Goal: Task Accomplishment & Management: Manage account settings

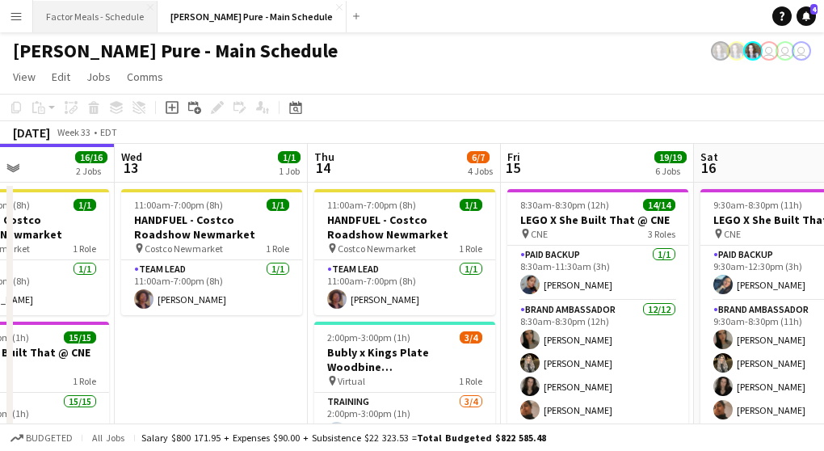
click at [70, 20] on button "Factor Meals - Schedule Close" at bounding box center [95, 17] width 124 height 32
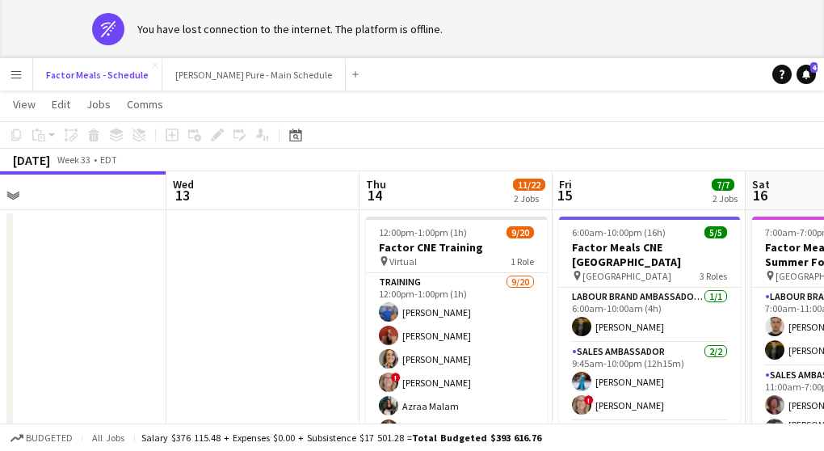
scroll to position [17, 0]
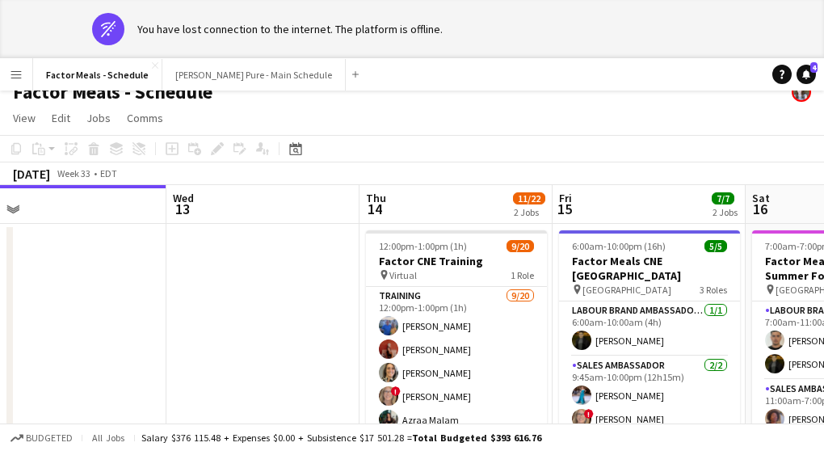
click at [459, 120] on app-page-menu "View Day view expanded Day view collapsed Month view Date picker Jump to today …" at bounding box center [412, 119] width 824 height 31
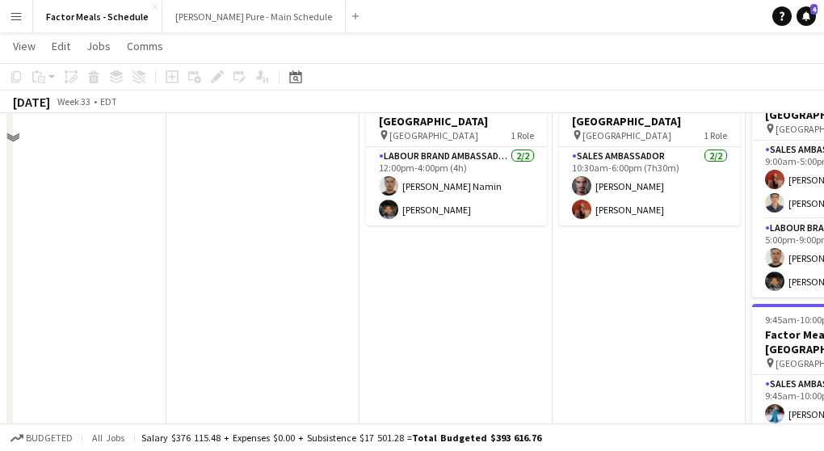
scroll to position [263, 0]
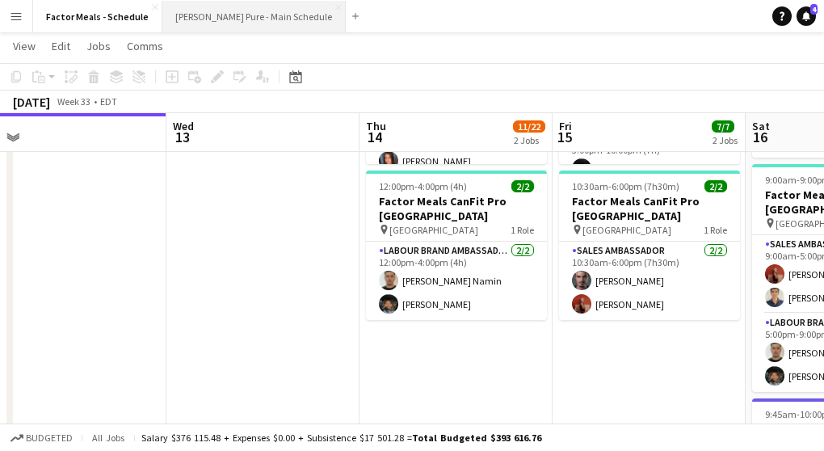
click at [229, 17] on button "[PERSON_NAME] Pure - Main Schedule Close" at bounding box center [253, 17] width 183 height 32
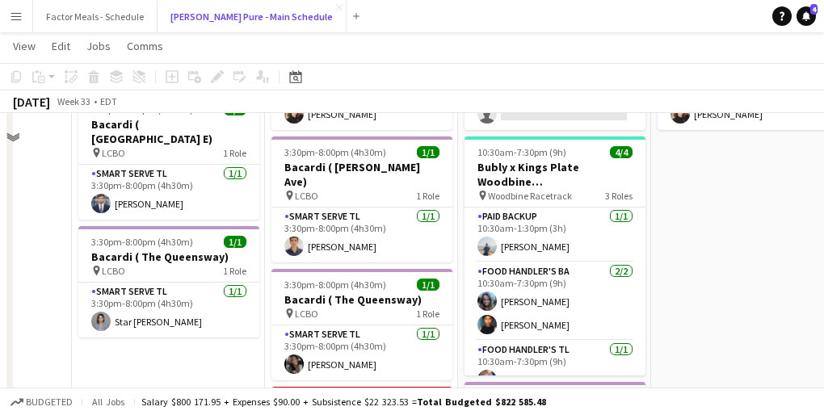
scroll to position [361, 0]
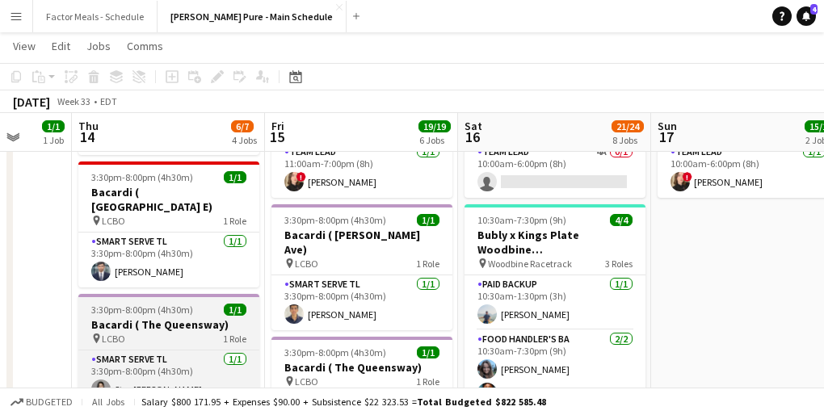
click at [131, 317] on h3 "Bacardi ( The Queensway)" at bounding box center [168, 324] width 181 height 15
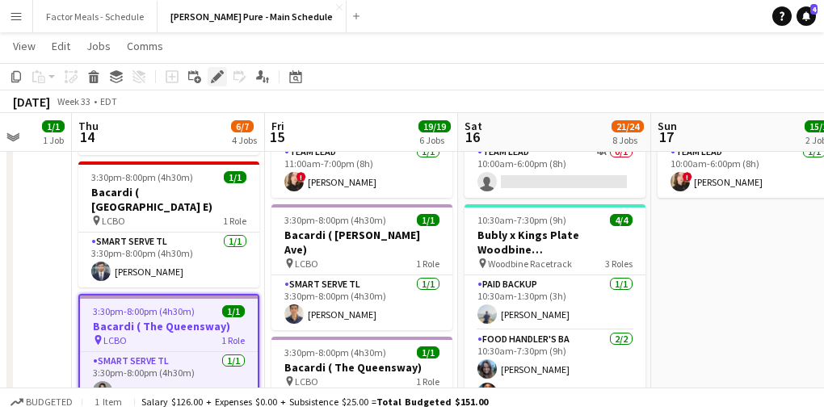
click at [218, 77] on icon at bounding box center [216, 77] width 9 height 9
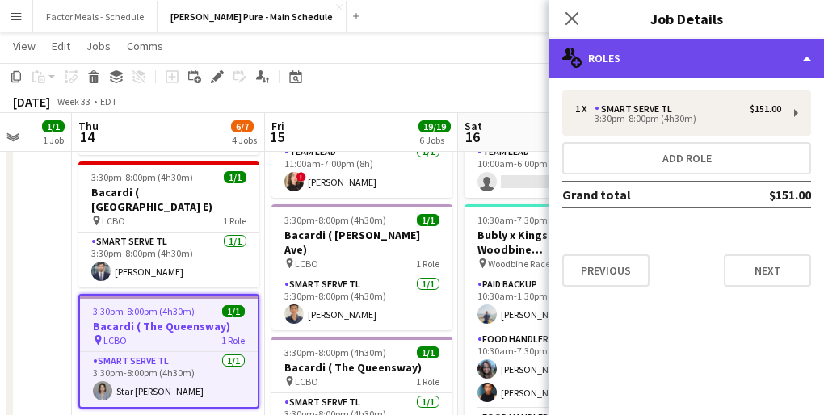
click at [601, 55] on div "multiple-users-add Roles" at bounding box center [686, 58] width 275 height 39
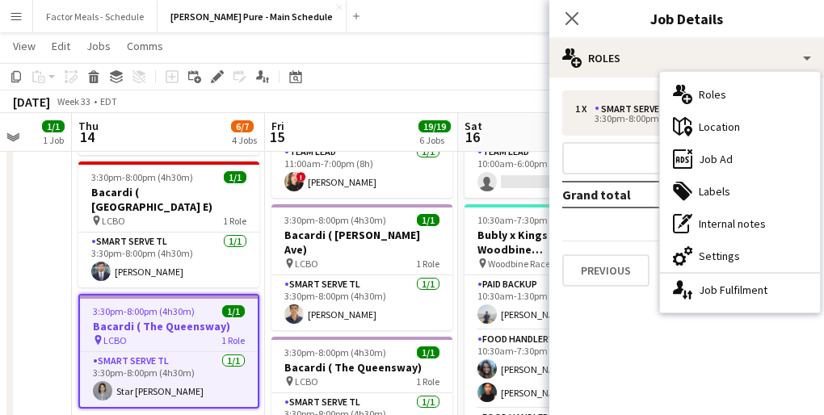
click at [713, 122] on div "maps-pin-1 Location" at bounding box center [740, 127] width 160 height 32
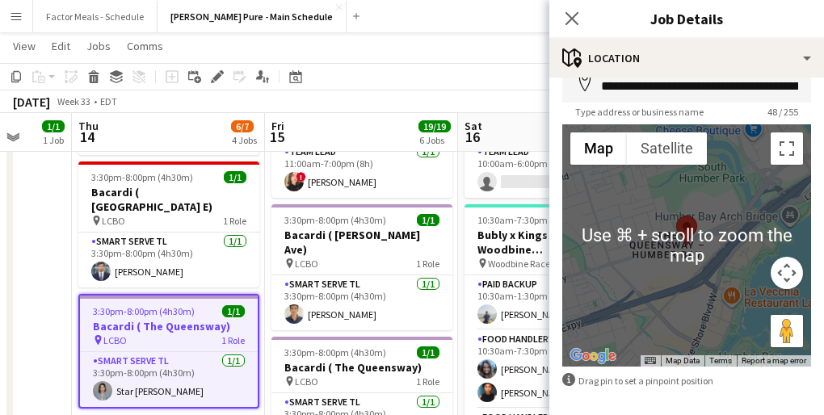
scroll to position [91, 0]
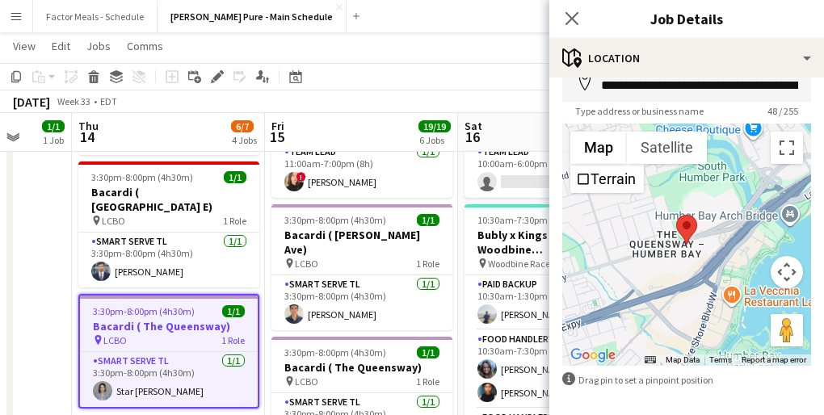
click at [574, 30] on div "Close pop-in" at bounding box center [571, 18] width 45 height 37
click at [570, 18] on icon "Close pop-in" at bounding box center [571, 18] width 15 height 15
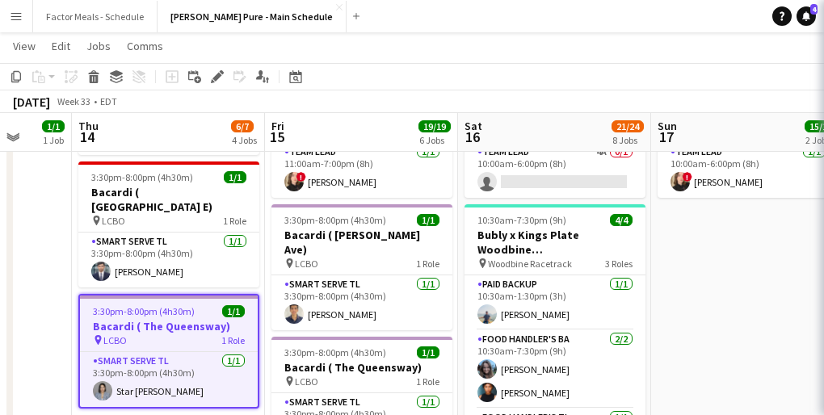
scroll to position [0, 0]
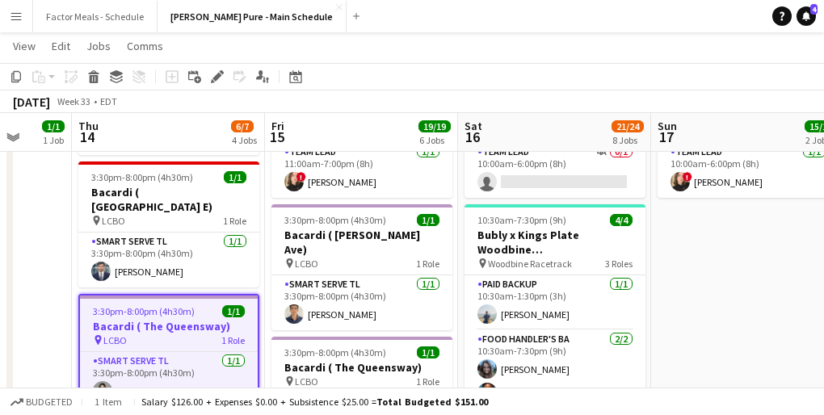
click at [388, 69] on app-toolbar "Copy Paste Paste Command V Paste with crew Command Shift V Paste linked Job [GE…" at bounding box center [412, 76] width 824 height 27
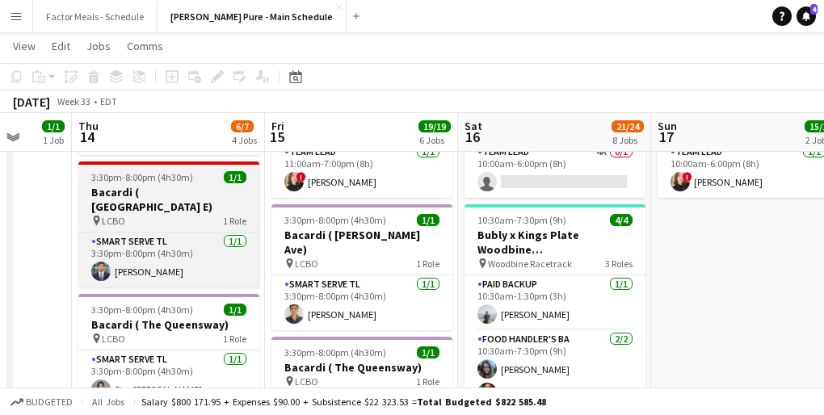
click at [177, 194] on h3 "Bacardi ( [GEOGRAPHIC_DATA] E)" at bounding box center [168, 199] width 181 height 29
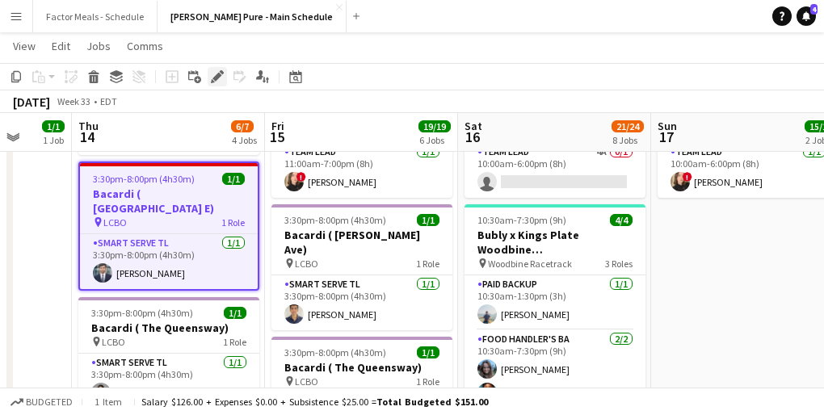
click at [222, 80] on icon "Edit" at bounding box center [217, 76] width 13 height 13
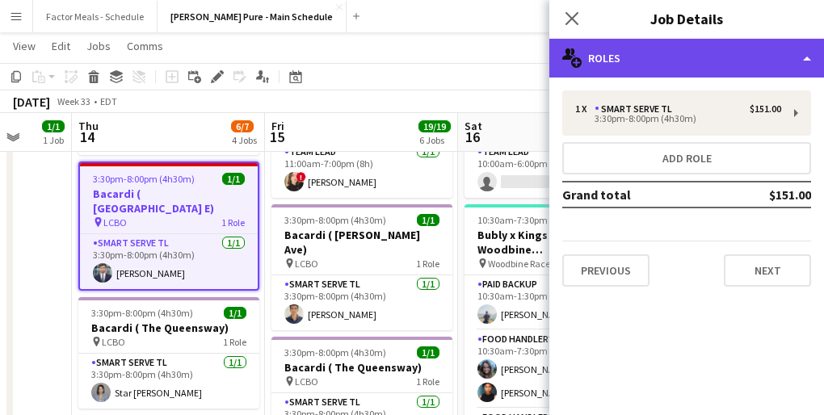
click at [679, 59] on div "multiple-users-add Roles" at bounding box center [686, 58] width 275 height 39
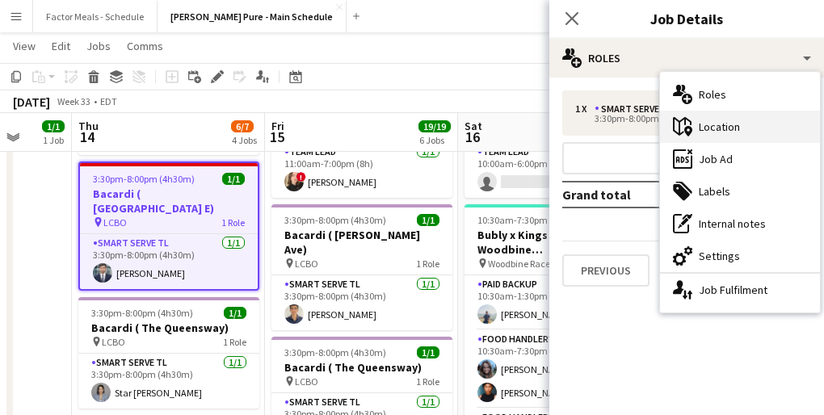
click at [715, 132] on div "maps-pin-1 Location" at bounding box center [740, 127] width 160 height 32
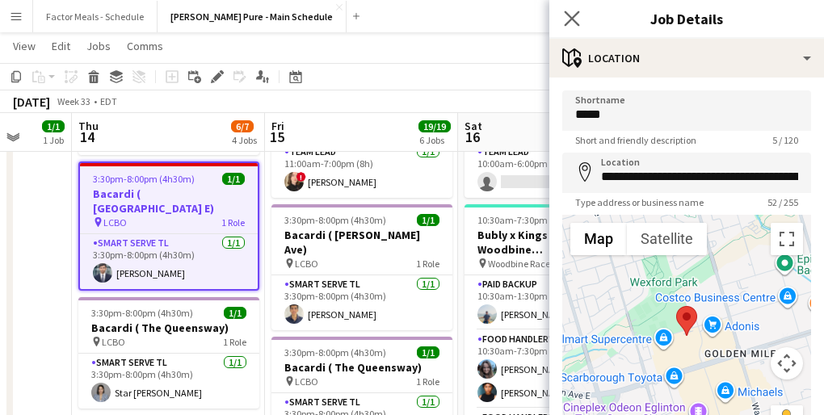
click at [572, 10] on app-icon "Close pop-in" at bounding box center [572, 18] width 23 height 23
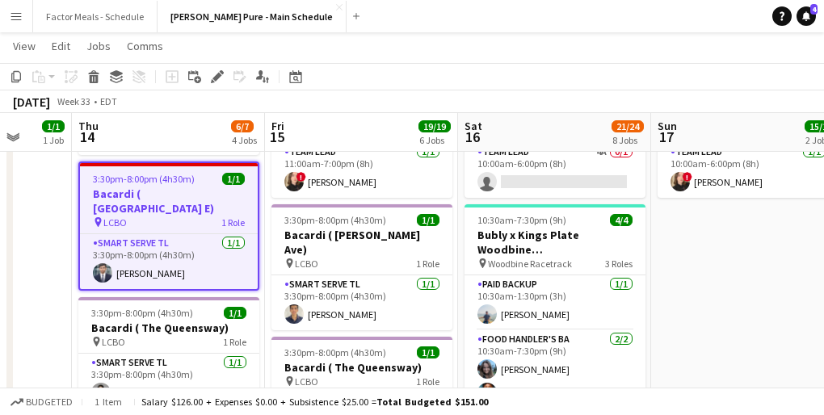
click at [436, 82] on app-toolbar "Copy Paste Paste Command V Paste with crew Command Shift V Paste linked Job [GE…" at bounding box center [412, 76] width 824 height 27
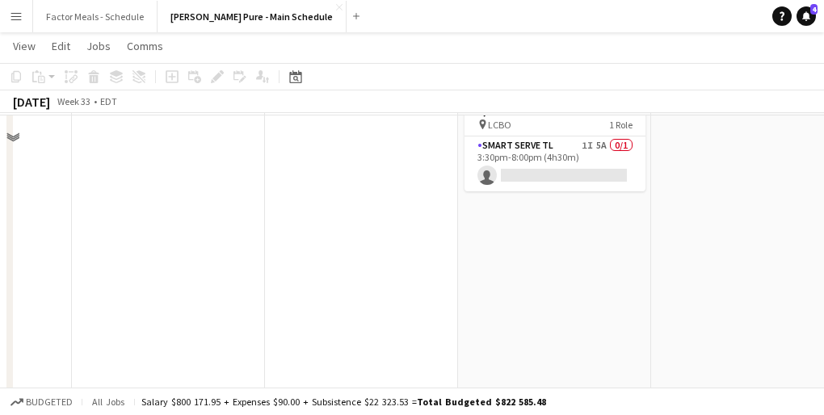
scroll to position [1141, 0]
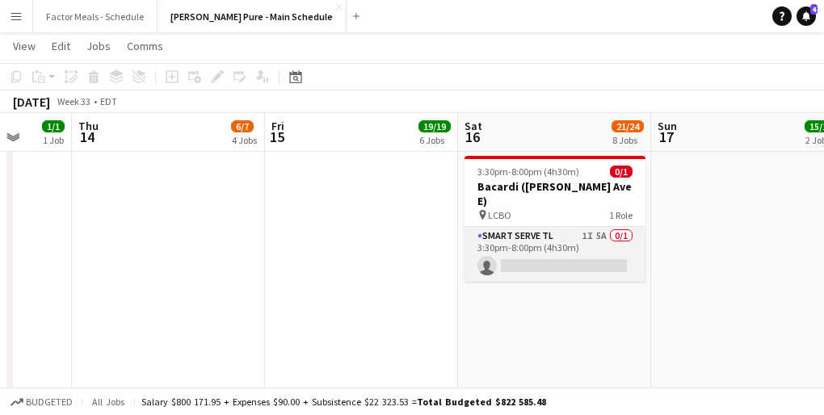
click at [522, 227] on app-card-role "Smart Serve TL 1I 5A 0/1 3:30pm-8:00pm (4h30m) single-neutral-actions" at bounding box center [555, 254] width 181 height 55
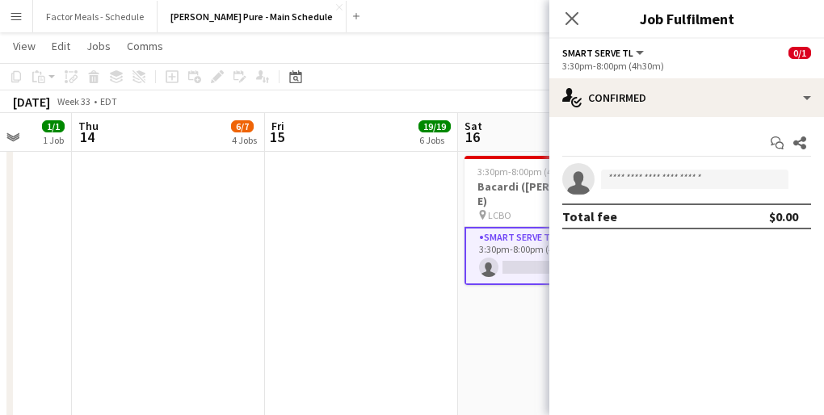
click at [575, 18] on icon "Close pop-in" at bounding box center [571, 18] width 13 height 13
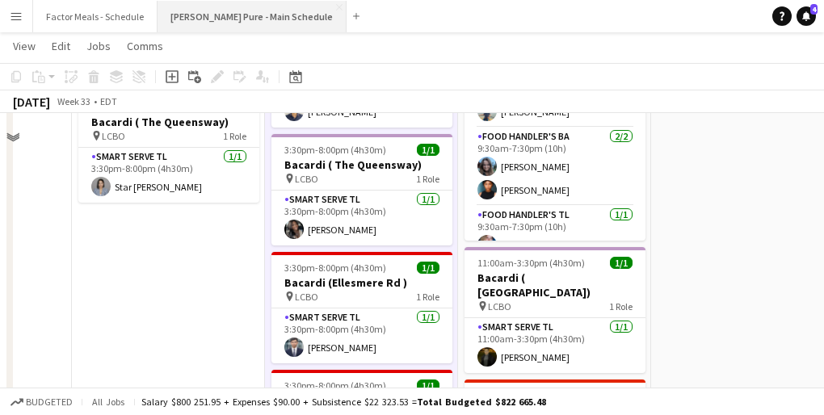
scroll to position [99, 0]
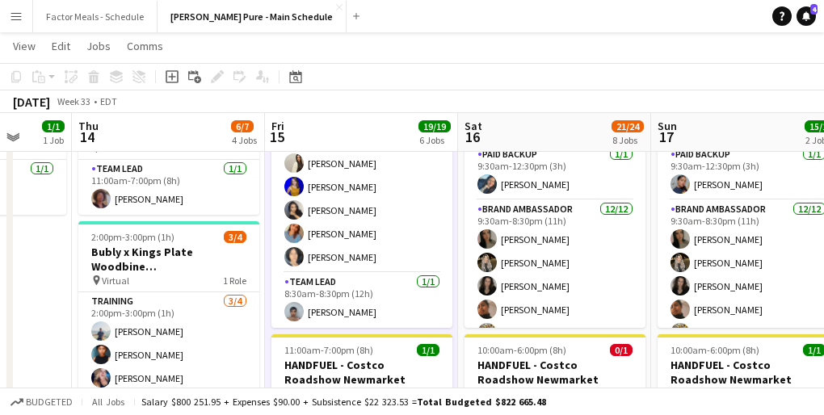
click at [17, 16] on app-icon "Menu" at bounding box center [16, 16] width 13 height 13
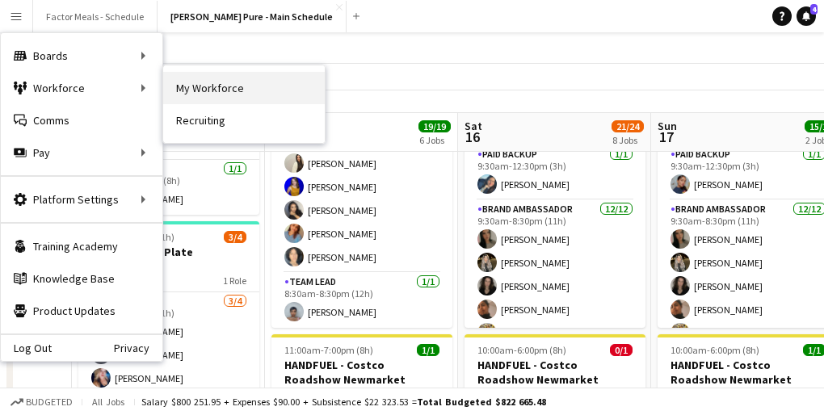
click at [196, 79] on link "My Workforce" at bounding box center [244, 88] width 162 height 32
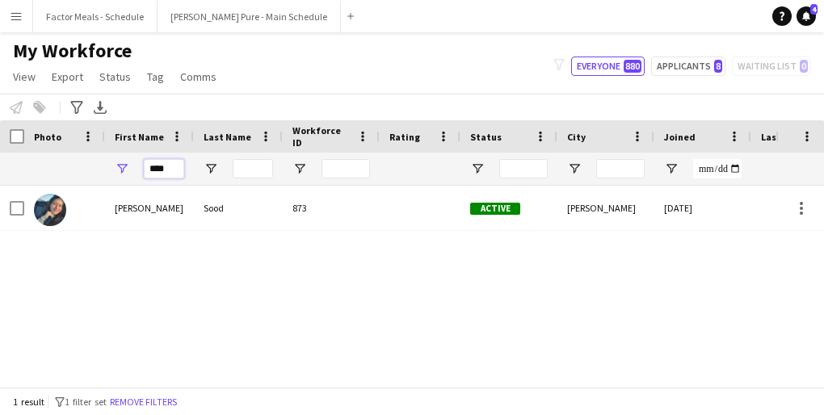
click at [175, 168] on input "****" at bounding box center [164, 168] width 40 height 19
type input "*"
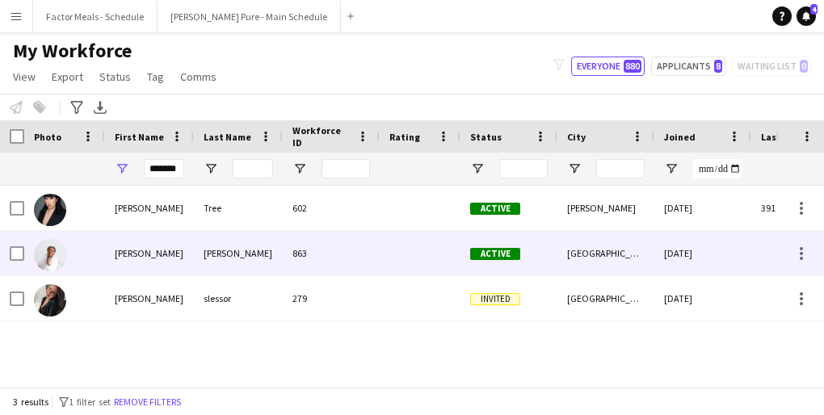
click at [187, 254] on div "[PERSON_NAME]" at bounding box center [149, 253] width 89 height 44
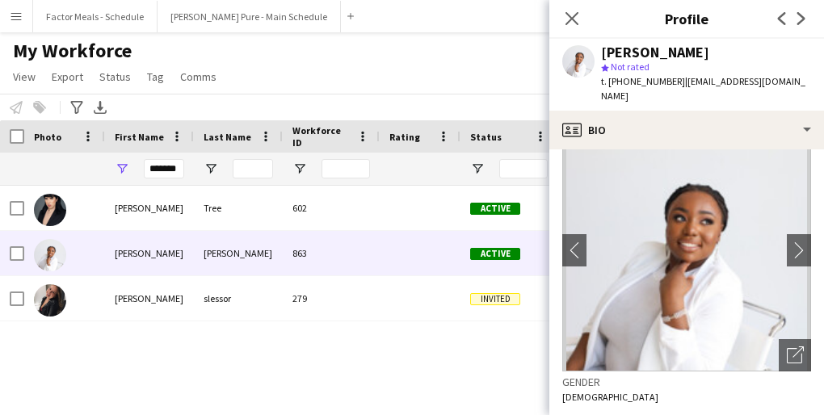
scroll to position [8, 0]
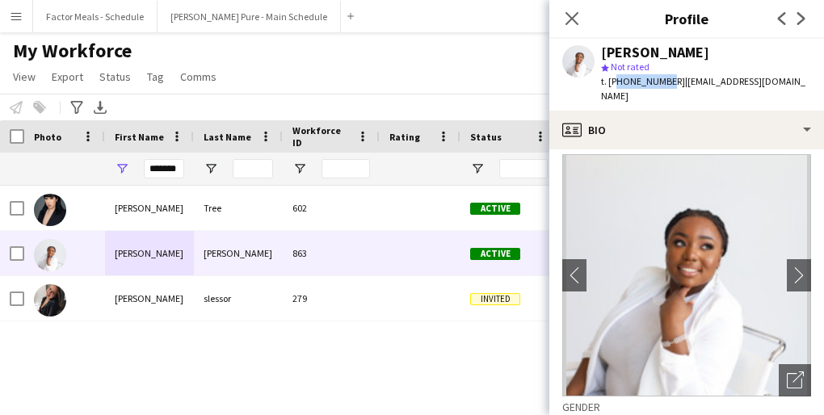
drag, startPoint x: 661, startPoint y: 82, endPoint x: 611, endPoint y: 81, distance: 50.1
click at [611, 81] on span "t. [PHONE_NUMBER]" at bounding box center [643, 81] width 84 height 12
copy span "6473944142"
click at [175, 173] on input "*******" at bounding box center [164, 168] width 40 height 19
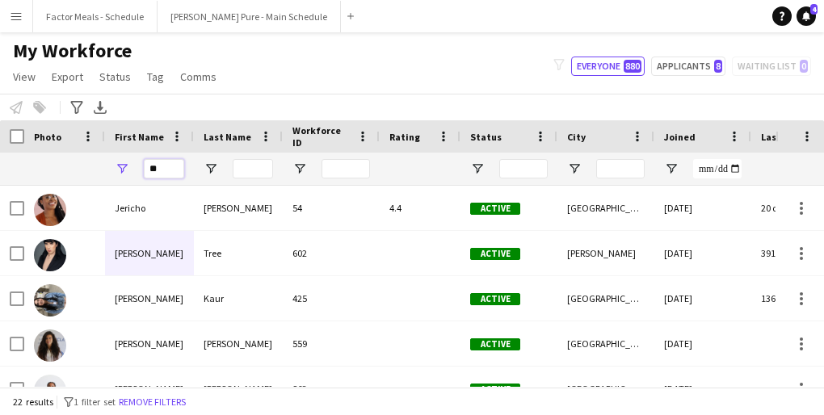
type input "*"
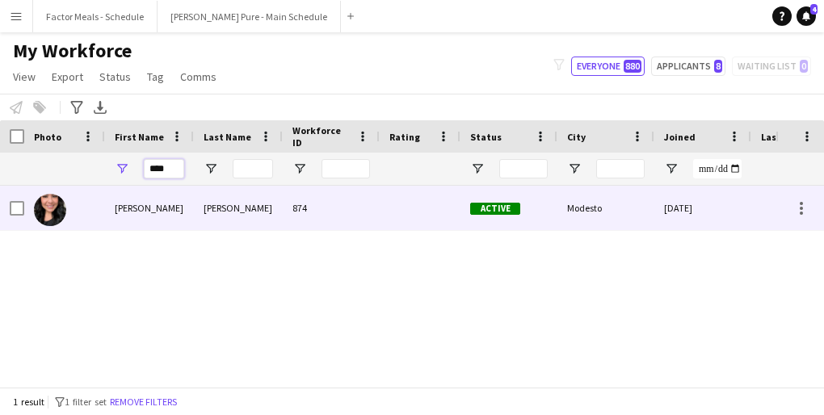
type input "****"
click at [213, 212] on div "[PERSON_NAME]" at bounding box center [238, 208] width 89 height 44
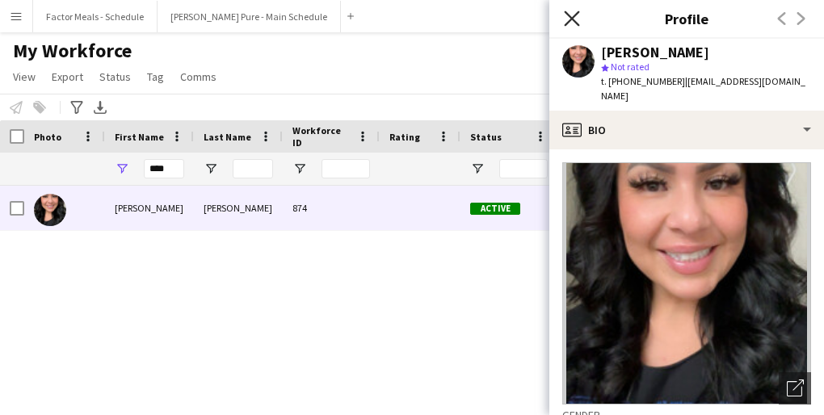
click at [572, 18] on icon at bounding box center [571, 18] width 15 height 15
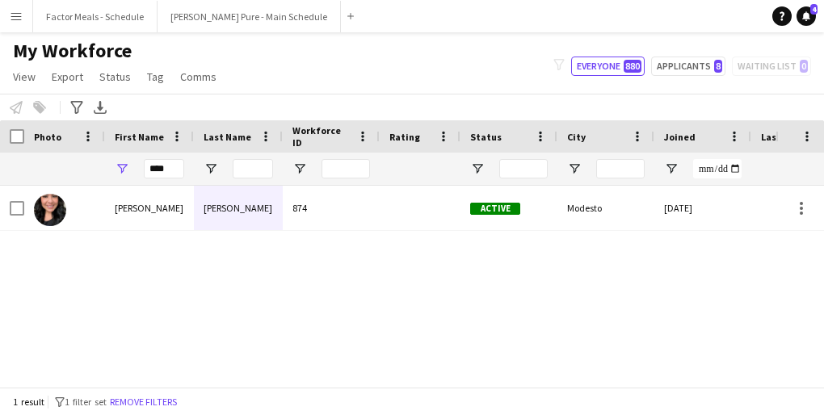
click at [453, 41] on div "My Workforce View Views Default view Tag New view Update view Delete view Edit …" at bounding box center [412, 66] width 824 height 55
click at [186, 19] on button "[PERSON_NAME] Pure - Main Schedule Close" at bounding box center [249, 17] width 183 height 32
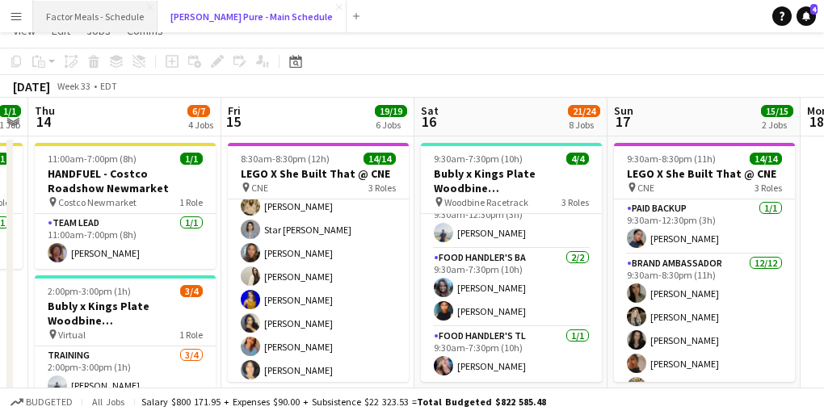
scroll to position [31, 0]
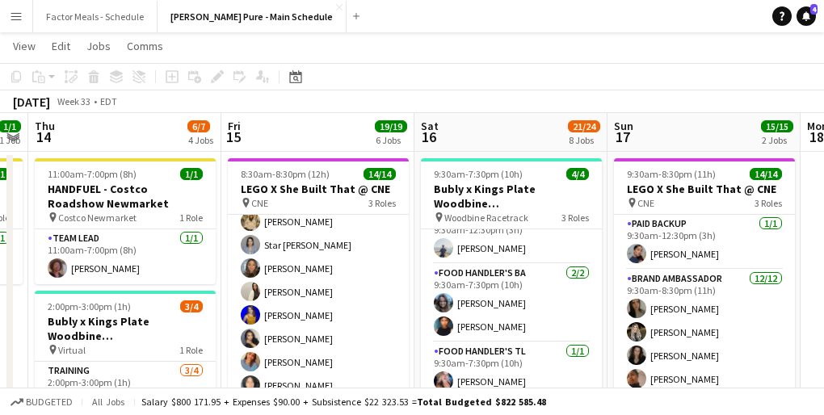
click at [27, 13] on button "Menu" at bounding box center [16, 16] width 32 height 32
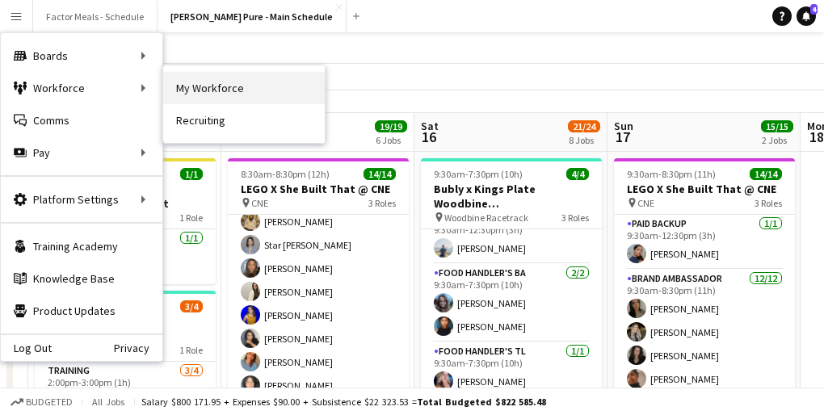
click at [235, 90] on link "My Workforce" at bounding box center [244, 88] width 162 height 32
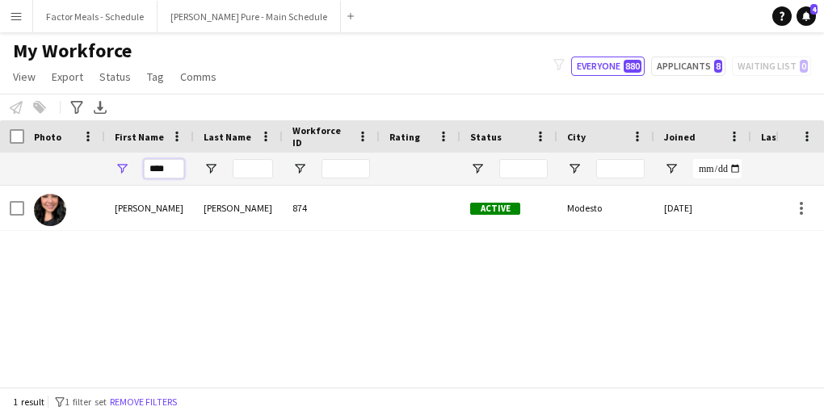
click at [178, 175] on input "****" at bounding box center [164, 168] width 40 height 19
type input "*"
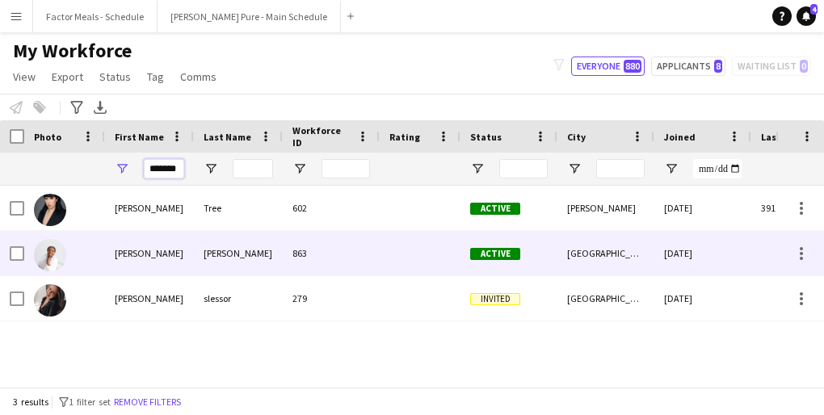
type input "*******"
click at [107, 254] on div "[PERSON_NAME]" at bounding box center [149, 253] width 89 height 44
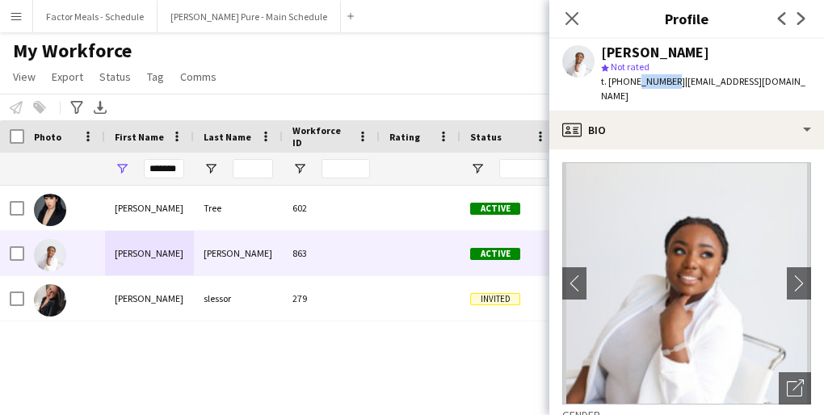
drag, startPoint x: 633, startPoint y: 84, endPoint x: 667, endPoint y: 81, distance: 34.9
click at [667, 81] on span "t. [PHONE_NUMBER]" at bounding box center [643, 81] width 84 height 12
click at [571, 20] on icon "Close pop-in" at bounding box center [571, 18] width 15 height 15
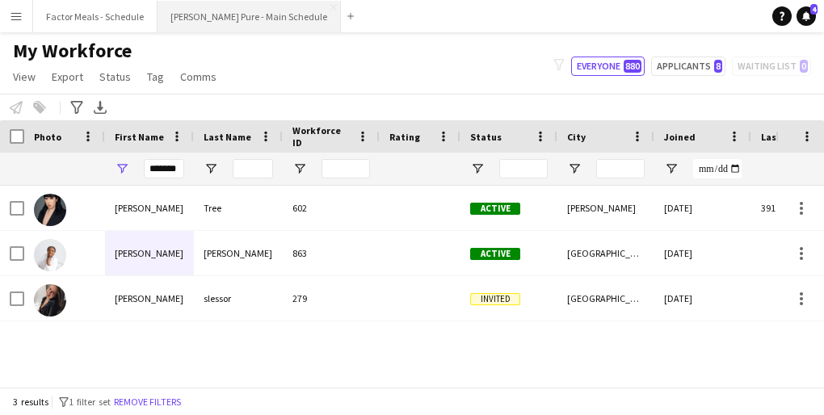
click at [202, 14] on button "[PERSON_NAME] Pure - Main Schedule Close" at bounding box center [249, 17] width 183 height 32
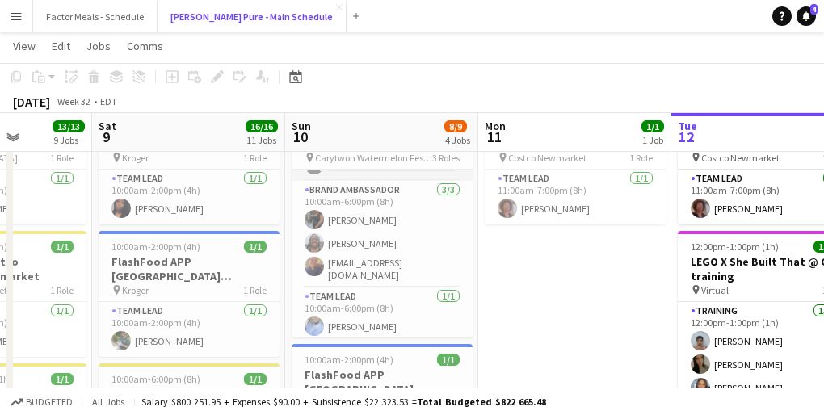
scroll to position [88, 0]
click at [344, 322] on app-card-role "Team Lead [DATE] 10:00am-6:00pm (8h) [PERSON_NAME]" at bounding box center [382, 315] width 181 height 55
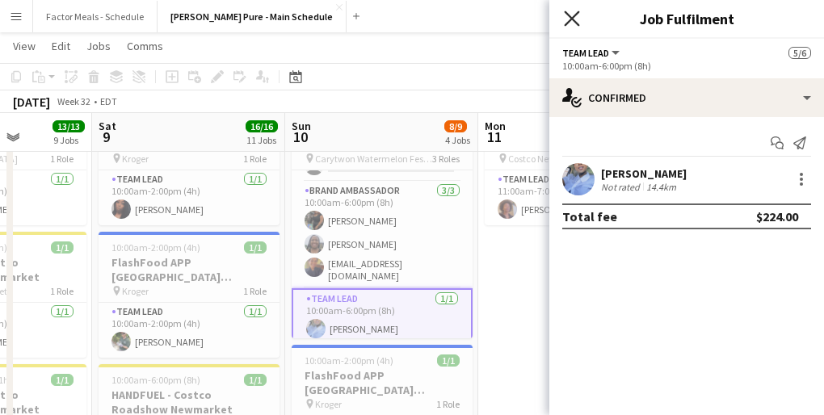
click at [568, 18] on icon "Close pop-in" at bounding box center [571, 18] width 15 height 15
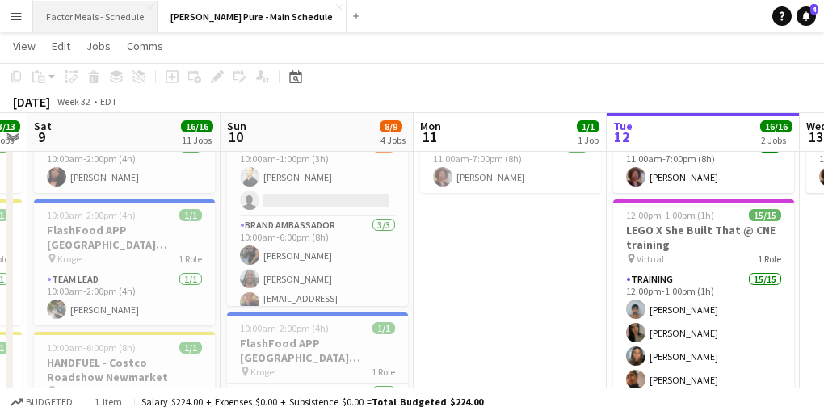
scroll to position [70, 0]
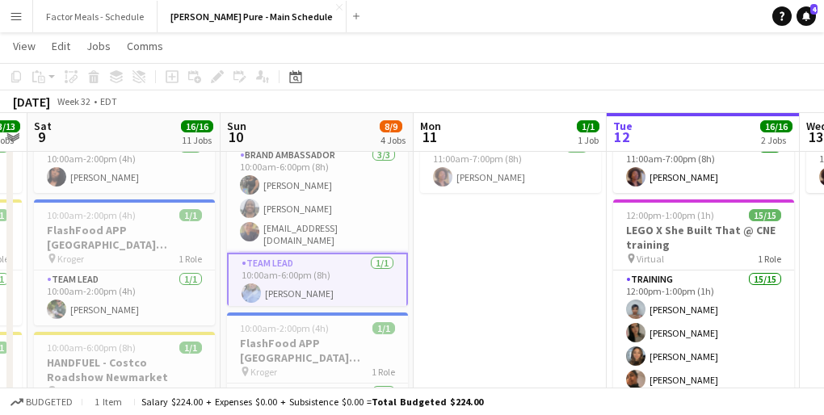
click at [280, 284] on app-card-role "Team Lead [DATE] 10:00am-6:00pm (8h) [PERSON_NAME]" at bounding box center [317, 282] width 181 height 58
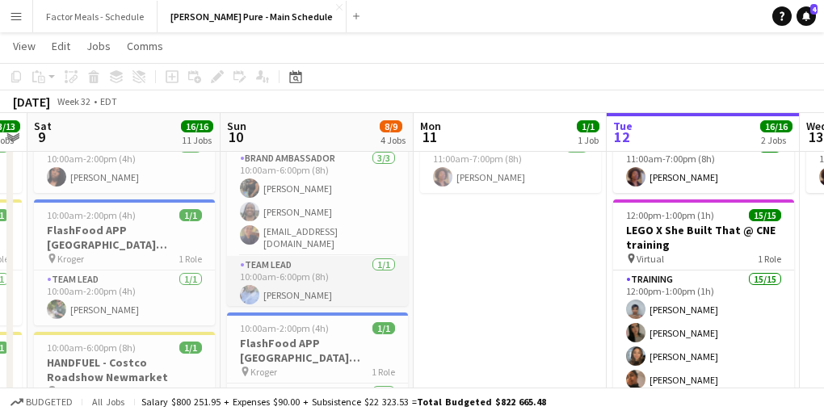
click at [280, 284] on app-card-role "Team Lead [DATE] 10:00am-6:00pm (8h) [PERSON_NAME]" at bounding box center [317, 283] width 181 height 55
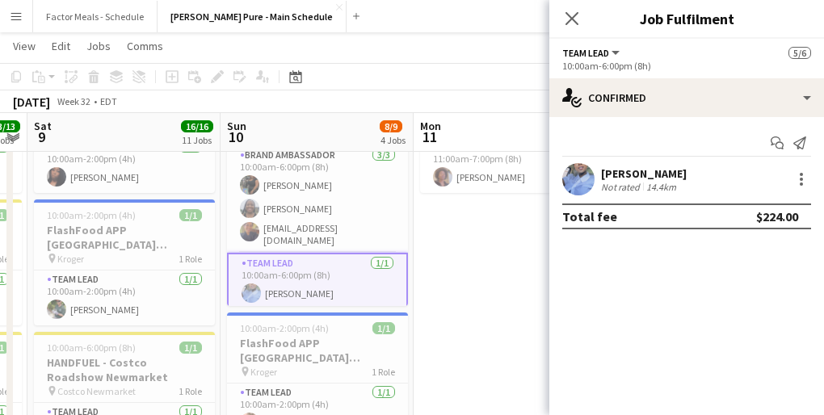
click at [666, 179] on div "[PERSON_NAME]" at bounding box center [644, 173] width 86 height 15
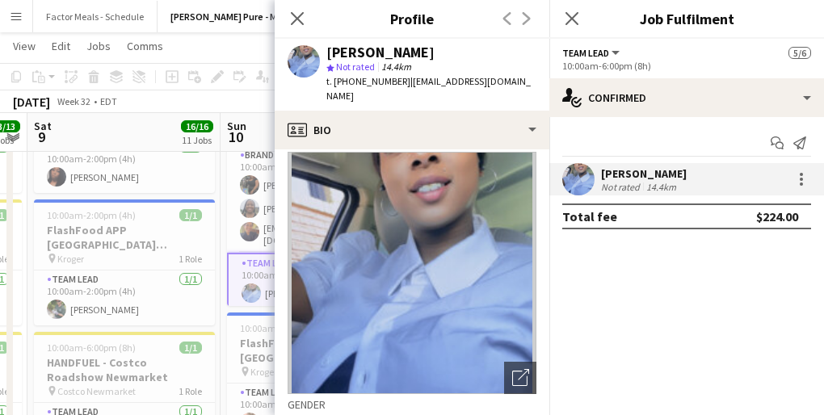
scroll to position [0, 0]
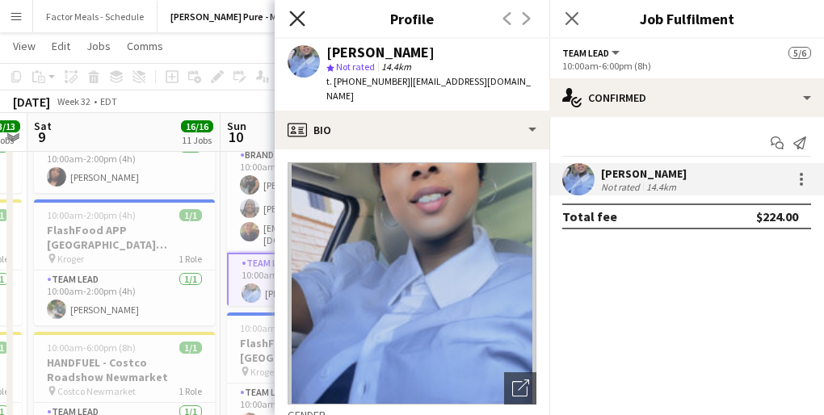
click at [297, 19] on icon at bounding box center [296, 18] width 15 height 15
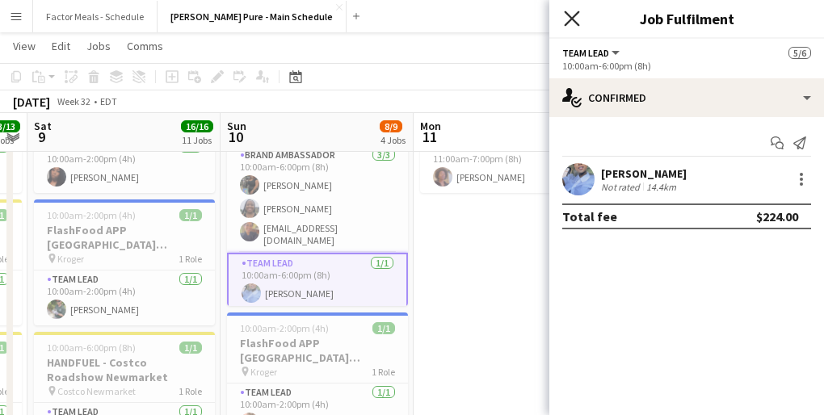
click at [576, 19] on icon "Close pop-in" at bounding box center [571, 18] width 15 height 15
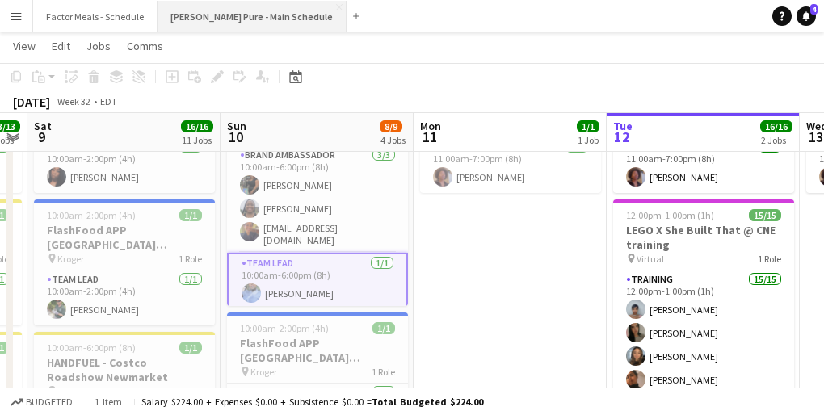
click at [196, 25] on button "[PERSON_NAME] Pure - Main Schedule Close" at bounding box center [252, 17] width 189 height 32
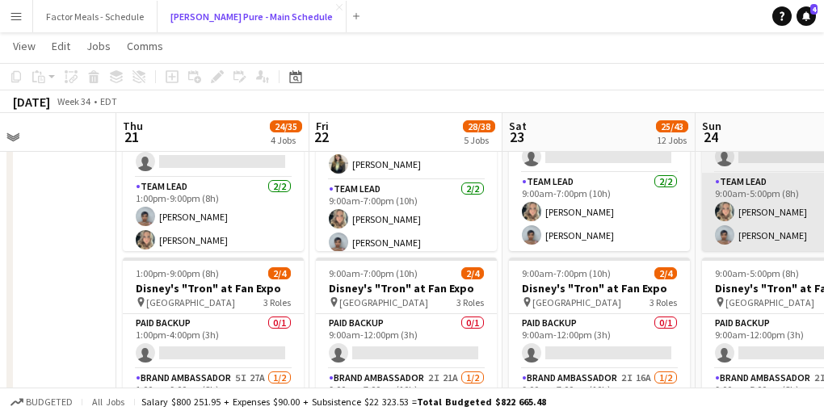
scroll to position [0, 435]
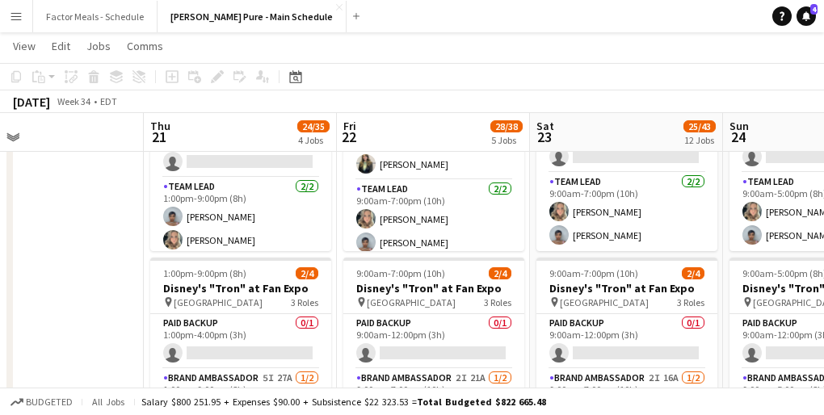
click at [17, 21] on app-icon "Menu" at bounding box center [16, 16] width 13 height 13
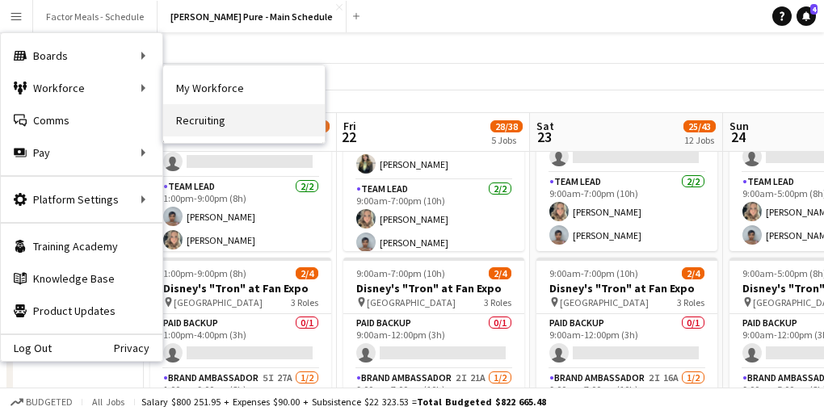
click at [187, 120] on link "Recruiting" at bounding box center [244, 120] width 162 height 32
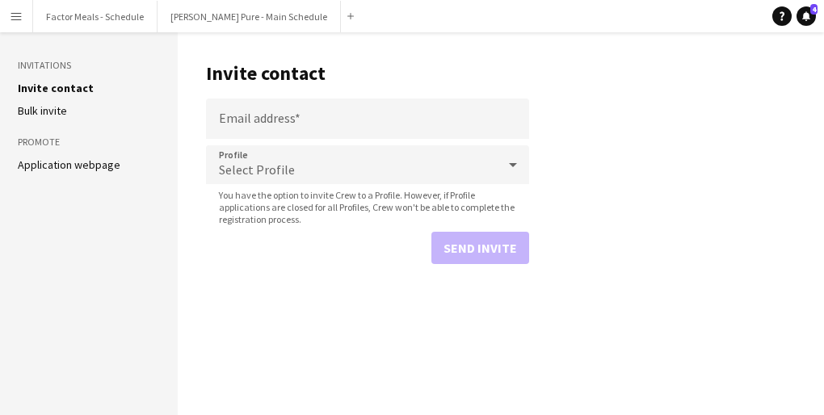
click at [23, 14] on button "Menu" at bounding box center [16, 16] width 32 height 32
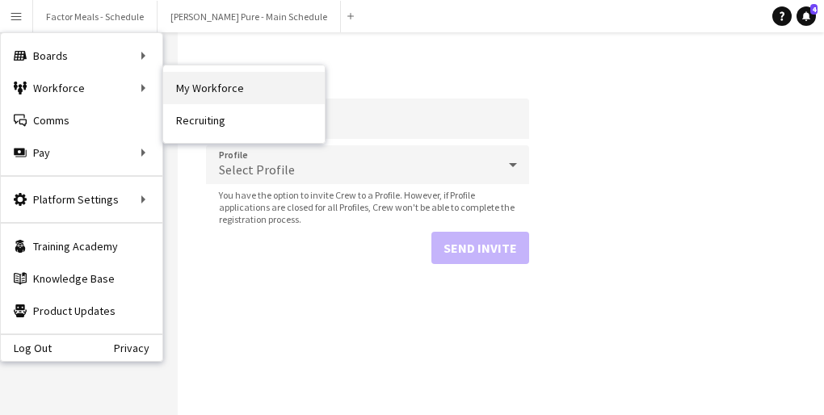
click at [195, 92] on link "My Workforce" at bounding box center [244, 88] width 162 height 32
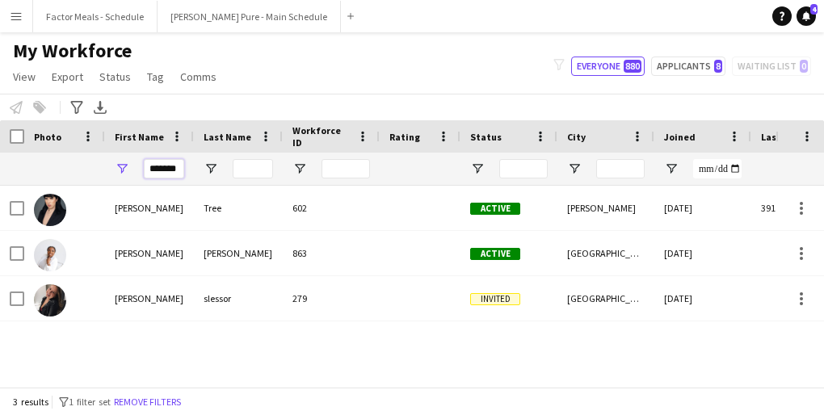
drag, startPoint x: 176, startPoint y: 171, endPoint x: 116, endPoint y: 171, distance: 59.8
click at [116, 173] on div "*******" at bounding box center [149, 169] width 89 height 32
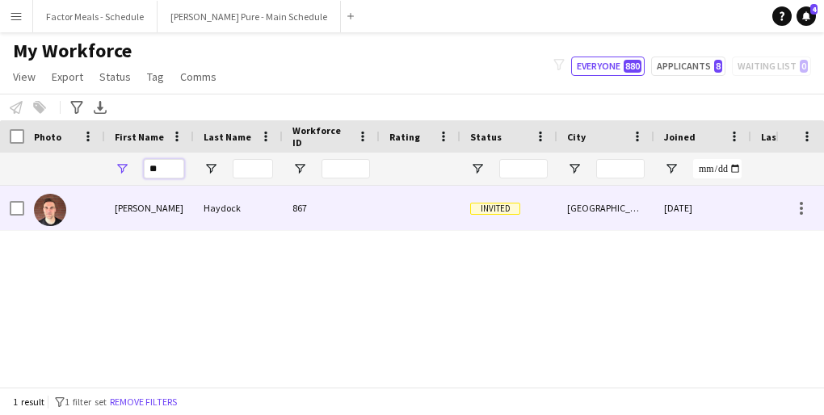
type input "*"
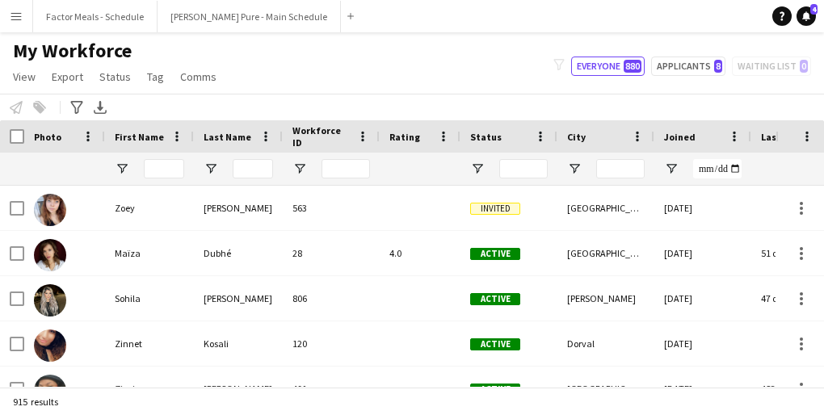
click at [11, 21] on app-icon "Menu" at bounding box center [16, 16] width 13 height 13
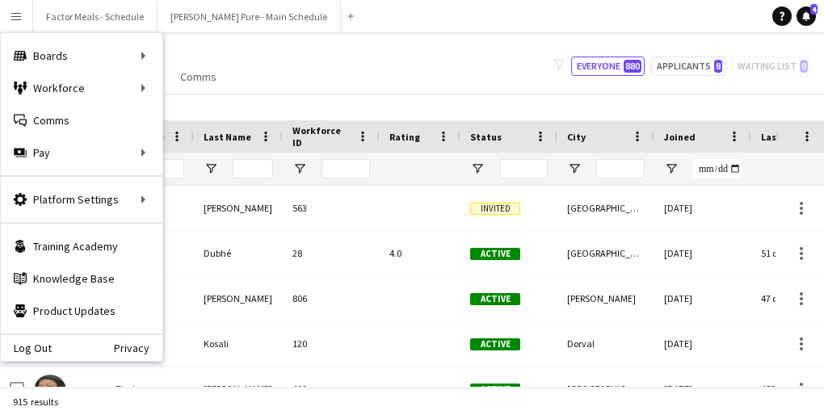
click at [311, 48] on div "My Workforce View Views Default view Tag New view Update view Delete view Edit …" at bounding box center [412, 66] width 824 height 55
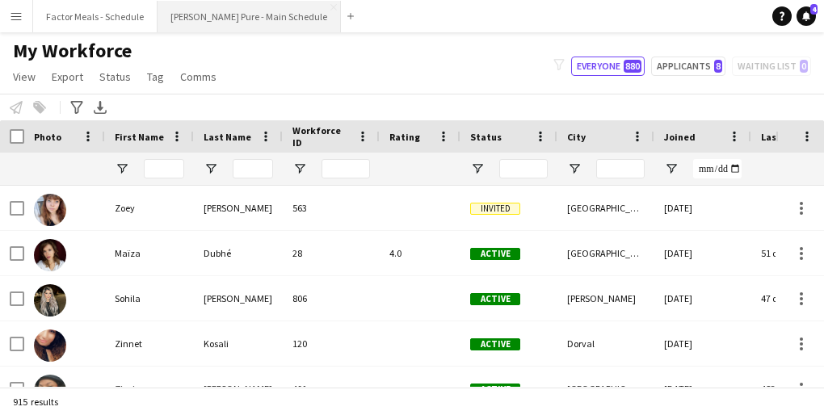
click at [200, 16] on button "[PERSON_NAME] Pure - Main Schedule Close" at bounding box center [249, 17] width 183 height 32
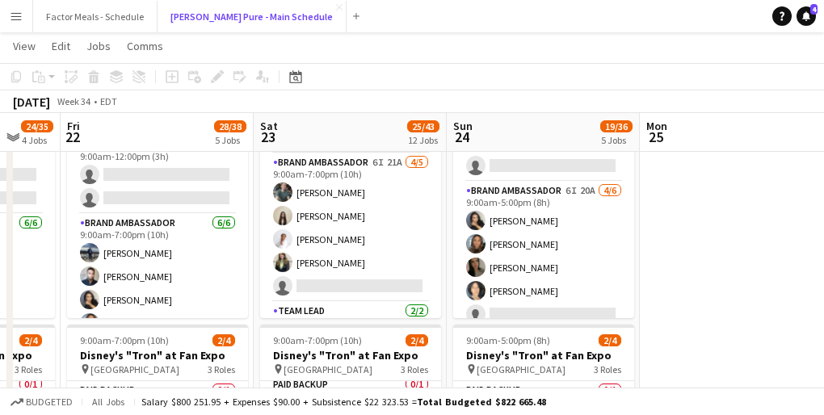
scroll to position [467, 0]
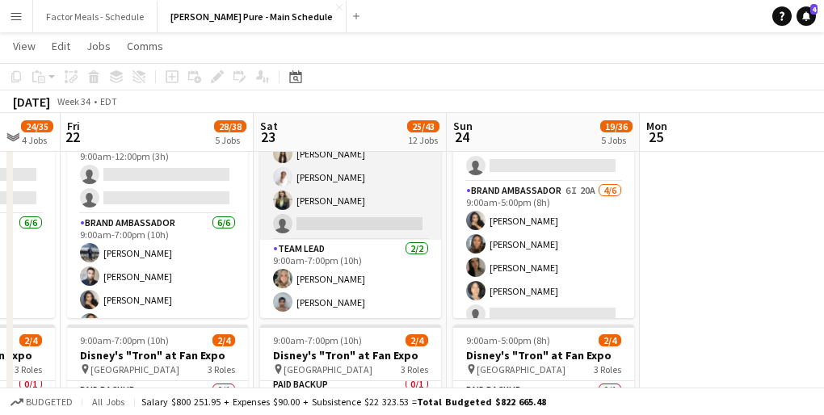
click at [341, 208] on app-card-role "Brand Ambassador 6I 21A [DATE] 9:00am-7:00pm (10h) [PERSON_NAME] [PERSON_NAME] …" at bounding box center [350, 165] width 181 height 149
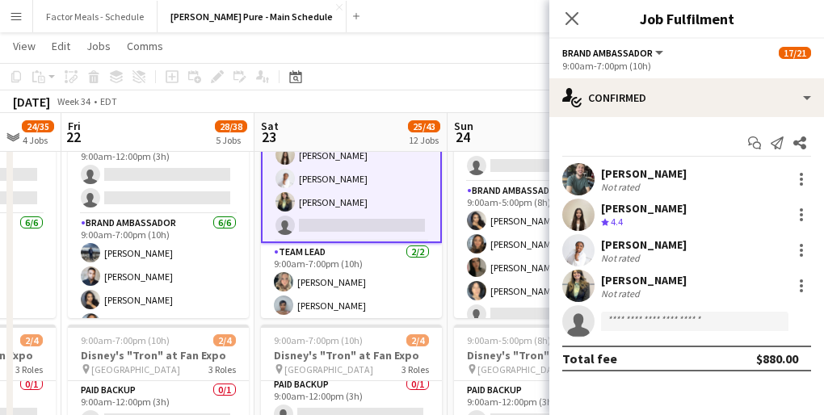
scroll to position [469, 0]
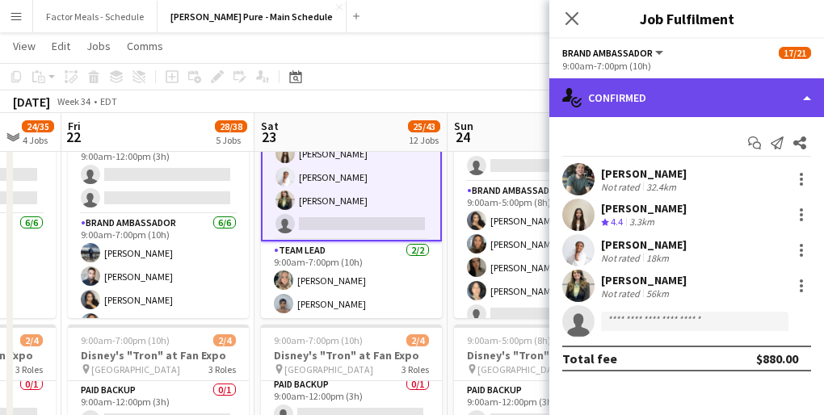
click at [620, 95] on div "single-neutral-actions-check-2 Confirmed" at bounding box center [686, 97] width 275 height 39
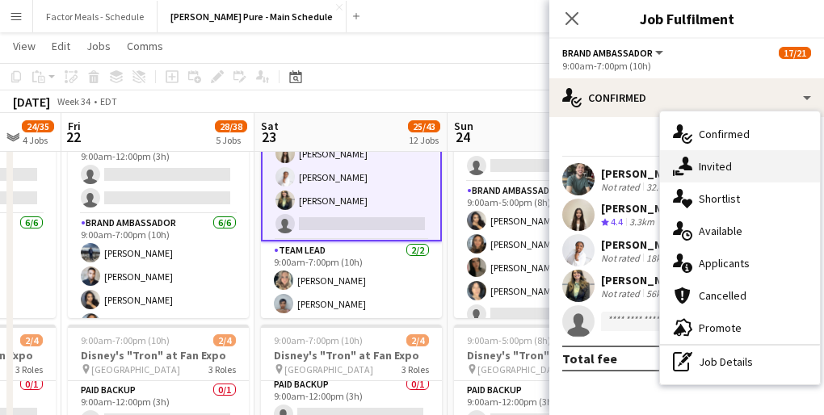
click at [706, 172] on div "single-neutral-actions-share-1 Invited" at bounding box center [740, 166] width 160 height 32
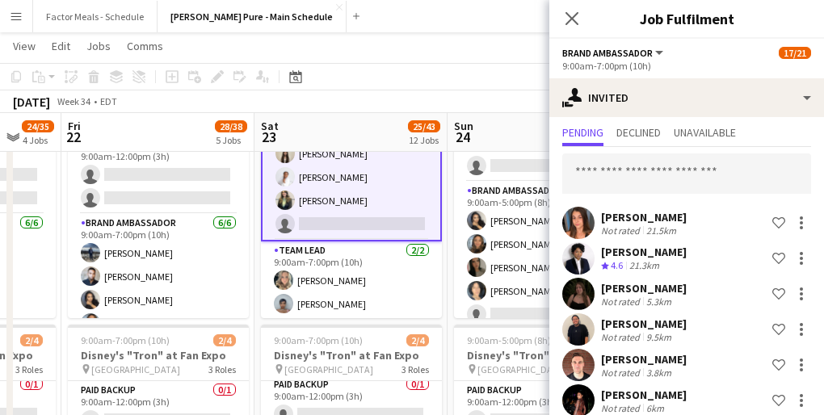
scroll to position [59, 0]
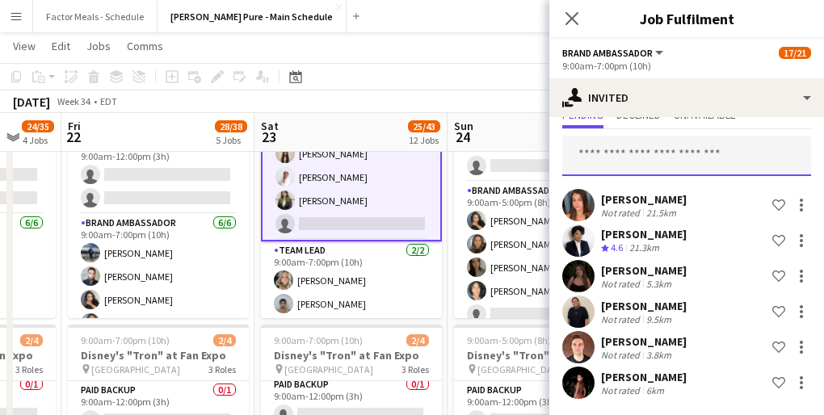
click at [645, 158] on input "text" at bounding box center [686, 156] width 249 height 40
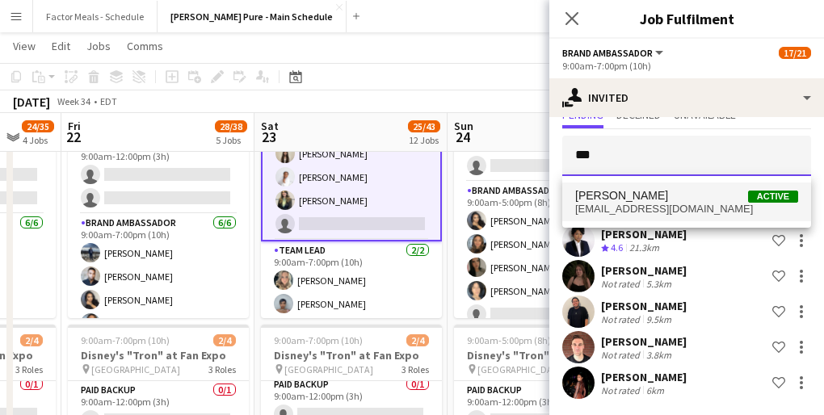
type input "***"
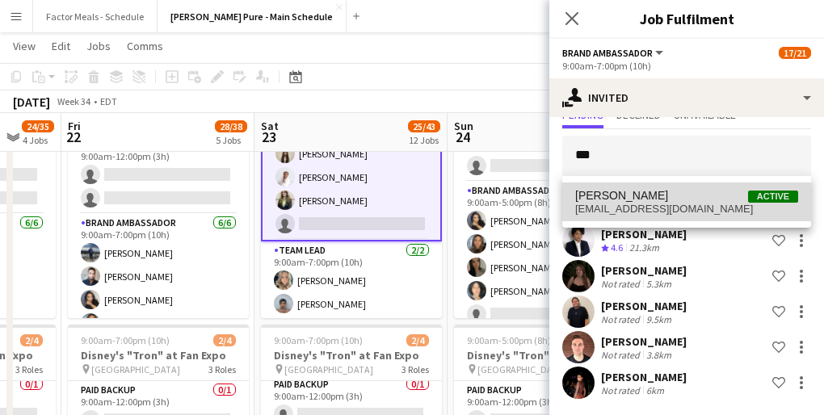
click at [675, 203] on span "[EMAIL_ADDRESS][DOMAIN_NAME]" at bounding box center [686, 209] width 223 height 13
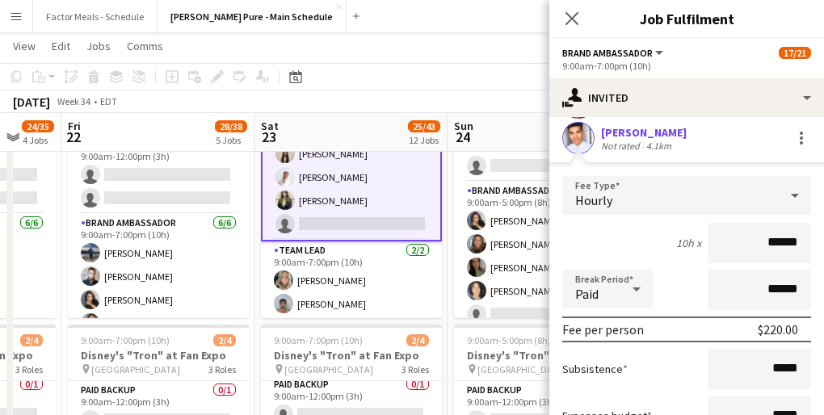
scroll to position [461, 0]
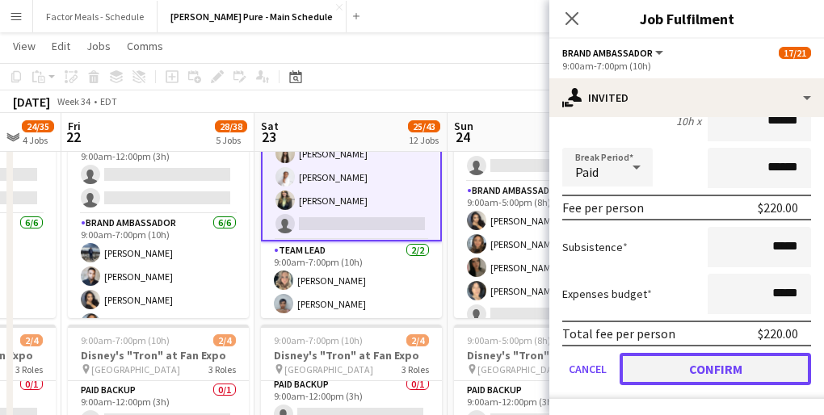
click at [674, 364] on button "Confirm" at bounding box center [715, 369] width 191 height 32
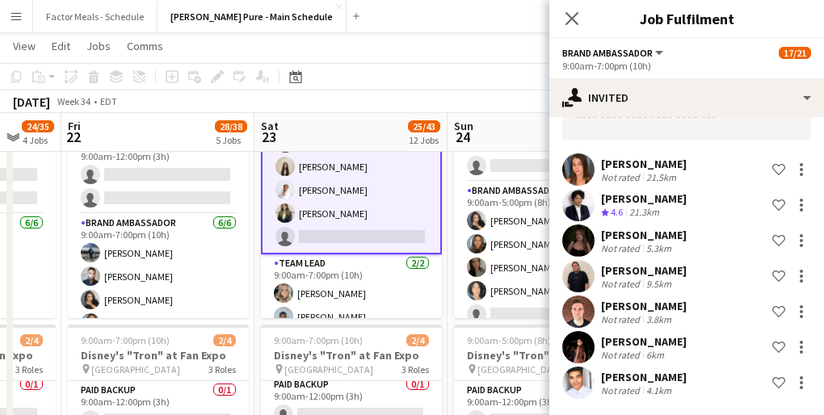
scroll to position [95, 0]
click at [574, 19] on icon "Close pop-in" at bounding box center [571, 18] width 13 height 13
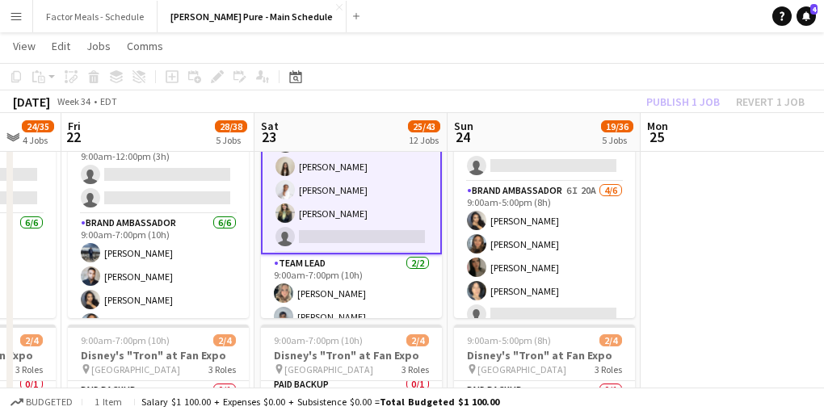
click at [448, 77] on app-toolbar "Copy Paste Paste Command V Paste with crew Command Shift V Paste linked Job [GE…" at bounding box center [412, 76] width 824 height 27
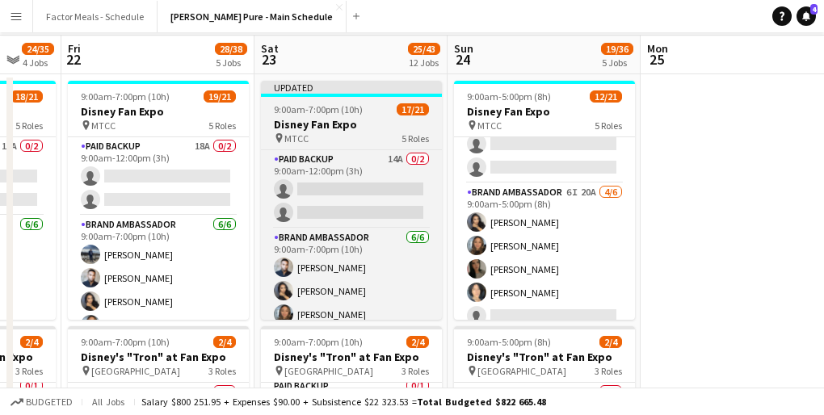
scroll to position [0, 0]
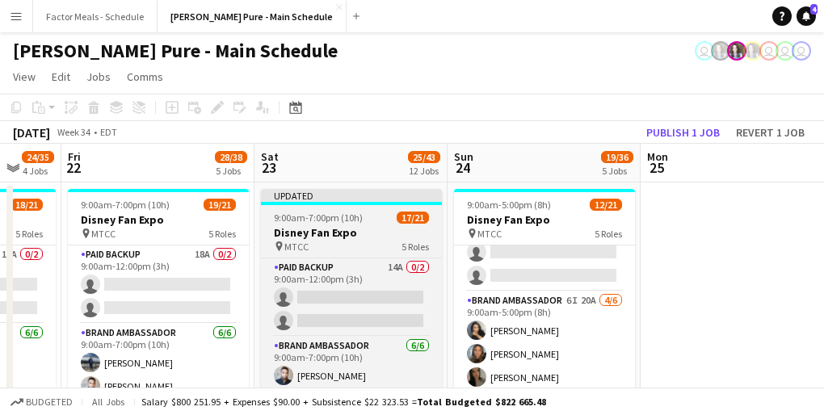
click at [354, 205] on app-job-card "Updated 9:00am-7:00pm (10h) 17/21 Disney Fan Expo pin MTCC 5 Roles Paid Backup …" at bounding box center [351, 308] width 181 height 239
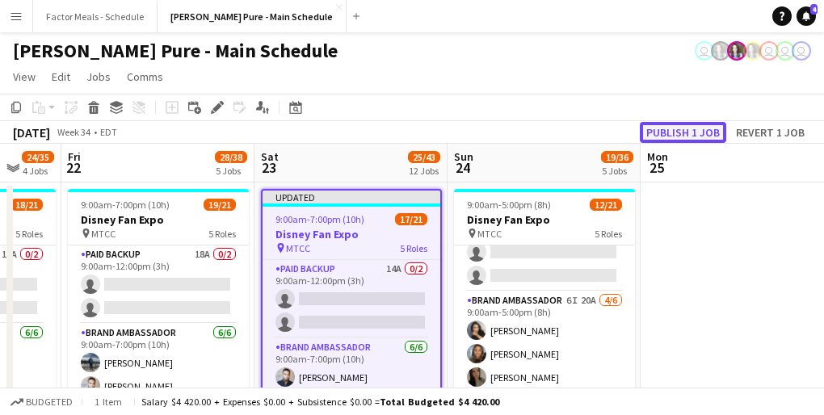
click at [669, 128] on button "Publish 1 job" at bounding box center [683, 132] width 86 height 21
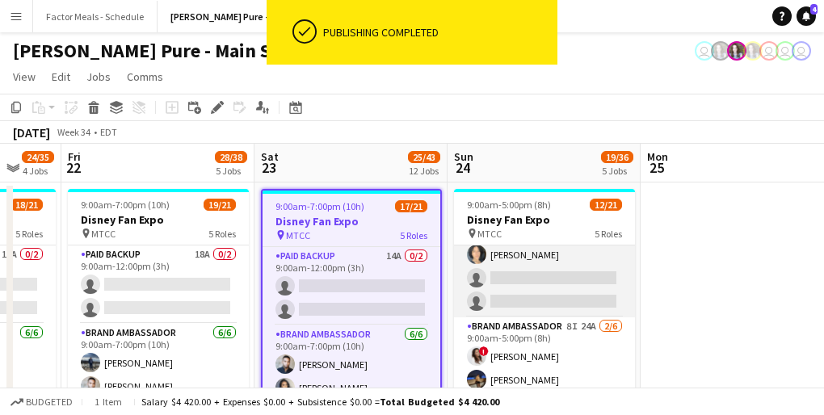
scroll to position [140, 0]
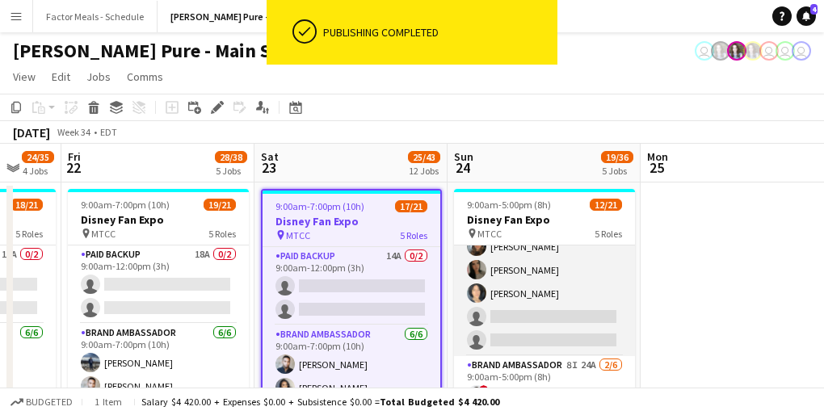
click at [540, 305] on app-card-role "Brand Ambassador 6I 20A [DATE] 9:00am-5:00pm (8h) [PERSON_NAME] [PERSON_NAME] […" at bounding box center [544, 270] width 181 height 172
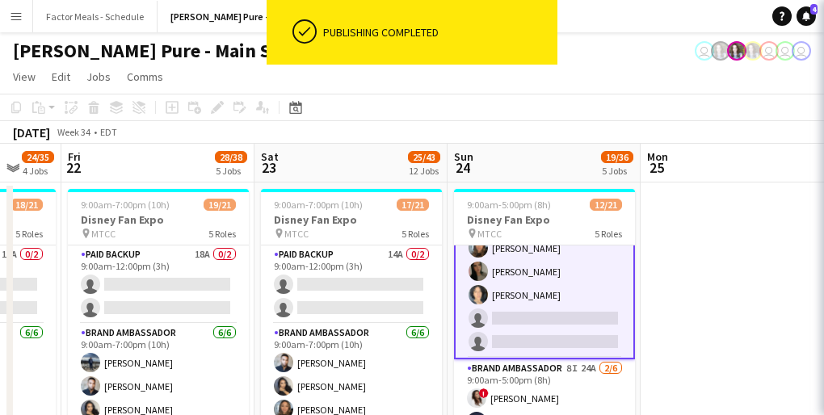
scroll to position [0, 0]
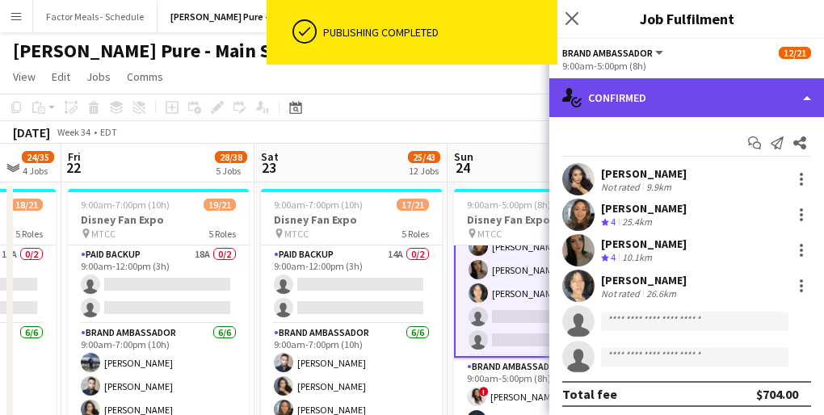
click at [656, 86] on div "single-neutral-actions-check-2 Confirmed" at bounding box center [686, 97] width 275 height 39
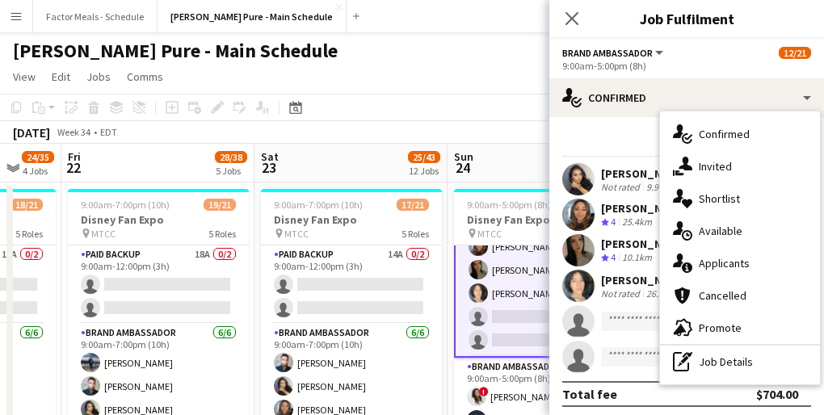
click at [715, 172] on div "single-neutral-actions-share-1 Invited" at bounding box center [740, 166] width 160 height 32
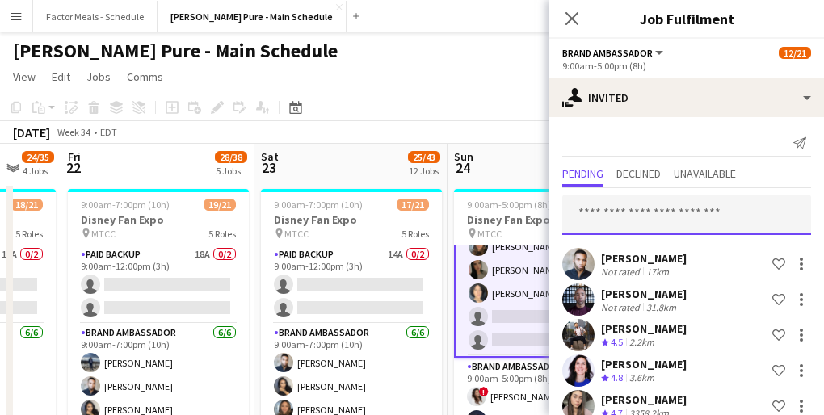
click at [650, 223] on input "text" at bounding box center [686, 215] width 249 height 40
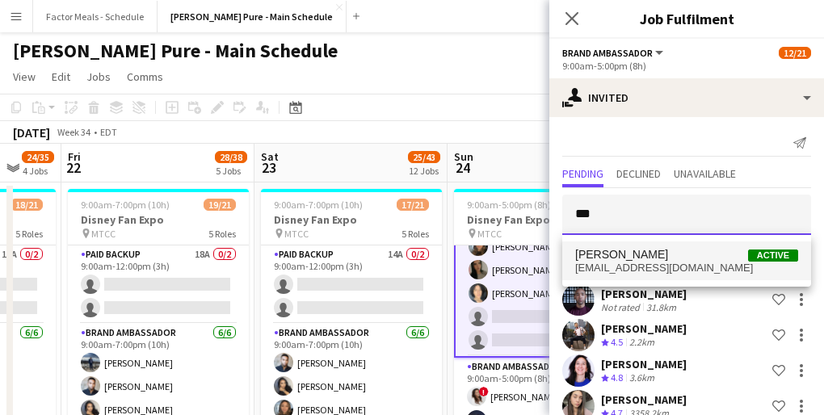
type input "***"
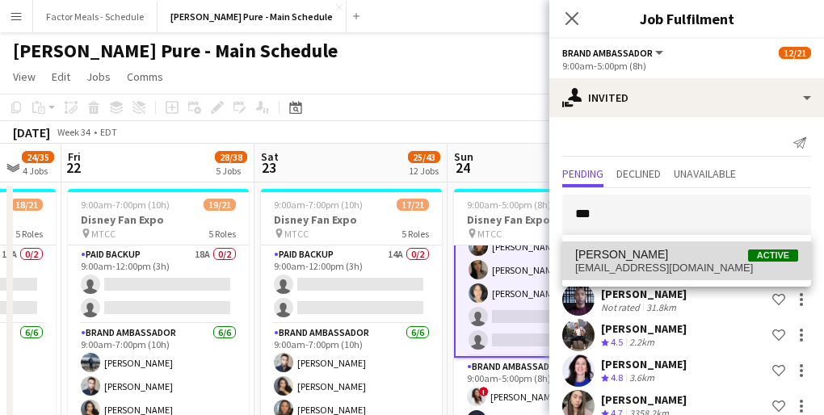
click at [639, 260] on span "[PERSON_NAME]" at bounding box center [621, 255] width 93 height 14
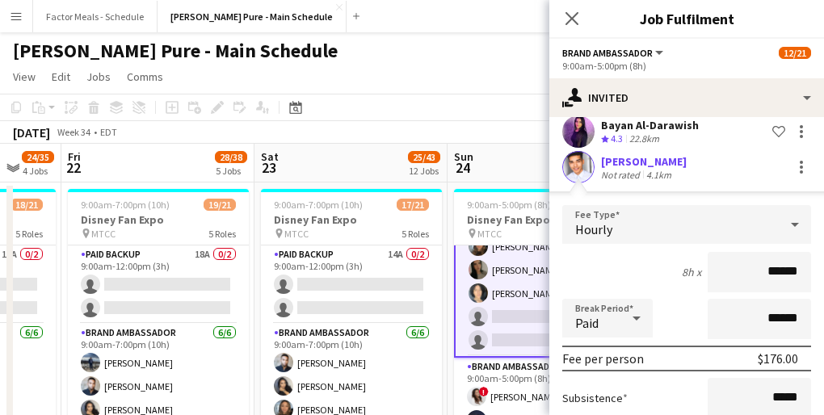
scroll to position [461, 0]
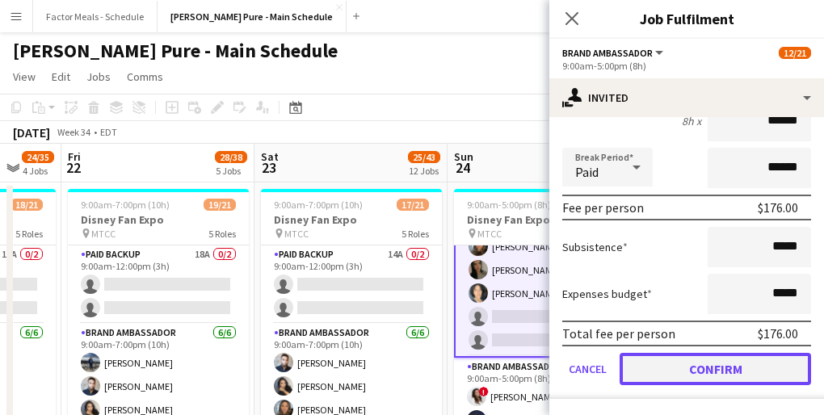
click at [671, 368] on button "Confirm" at bounding box center [715, 369] width 191 height 32
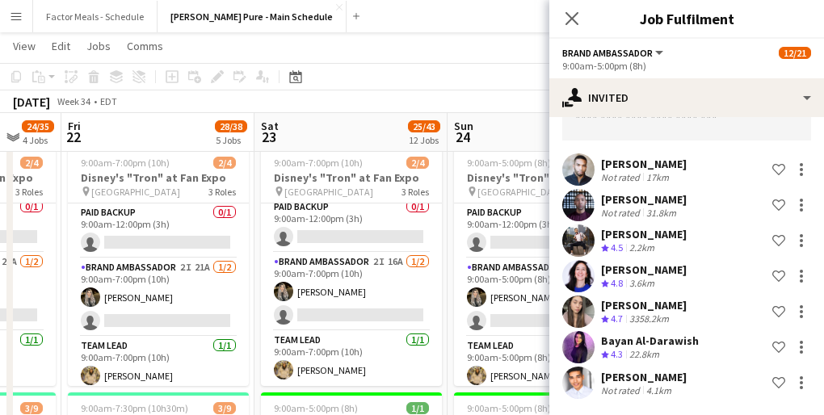
scroll to position [280, 0]
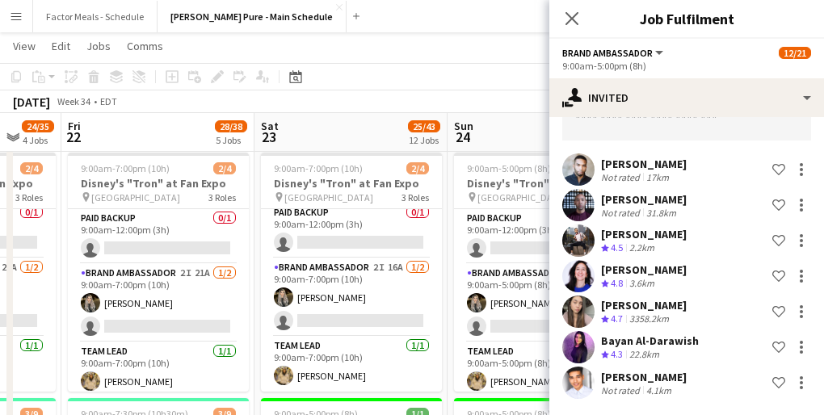
click at [582, 15] on div "Close pop-in" at bounding box center [571, 18] width 45 height 37
click at [574, 16] on icon at bounding box center [571, 18] width 15 height 15
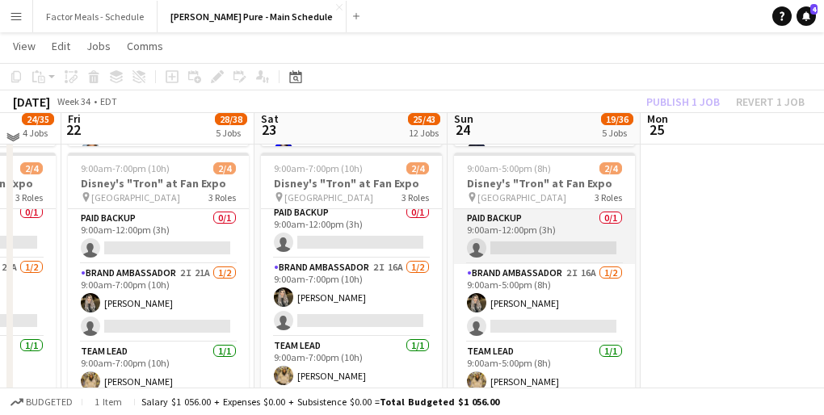
scroll to position [0, 0]
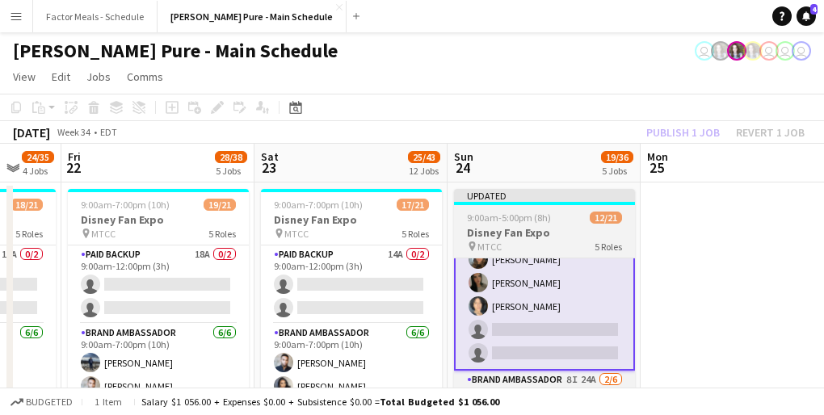
click at [527, 195] on div "Updated" at bounding box center [544, 195] width 181 height 13
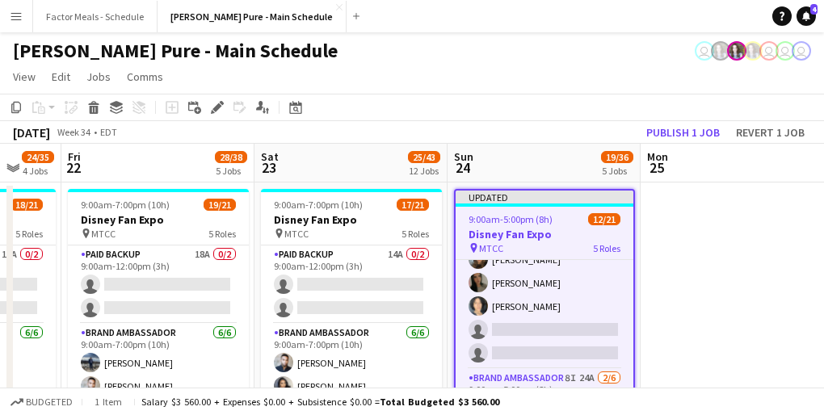
scroll to position [140, 0]
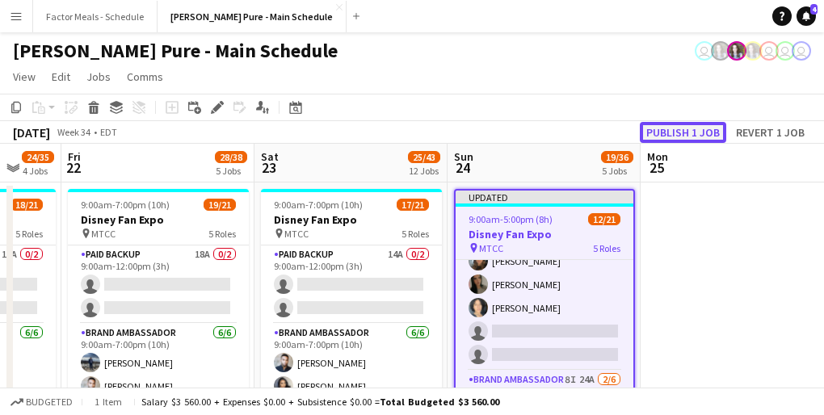
click at [662, 131] on button "Publish 1 job" at bounding box center [683, 132] width 86 height 21
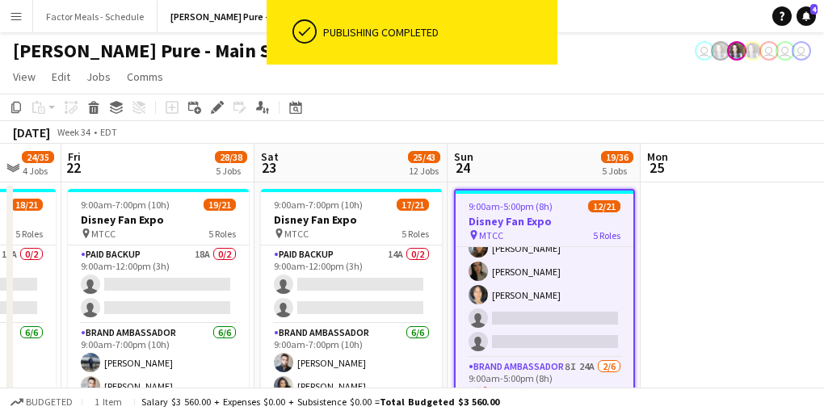
click at [562, 125] on div "[DATE] Week 34 • EDT" at bounding box center [412, 132] width 824 height 23
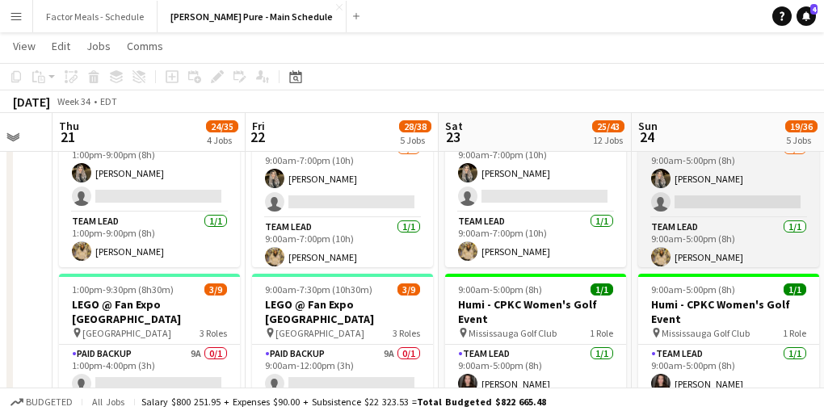
scroll to position [0, 0]
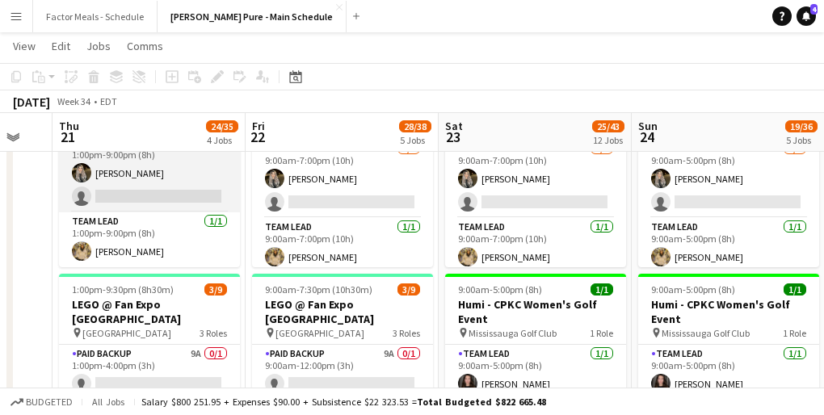
click at [174, 181] on app-card-role "Brand Ambassador 5I 27A [DATE] 1:00pm-9:00pm (8h) [PERSON_NAME] single-neutral-…" at bounding box center [149, 173] width 181 height 78
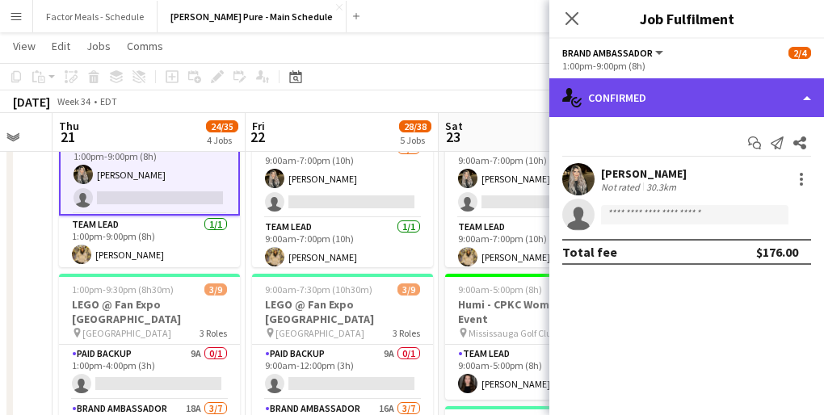
click at [661, 84] on div "single-neutral-actions-check-2 Confirmed" at bounding box center [686, 97] width 275 height 39
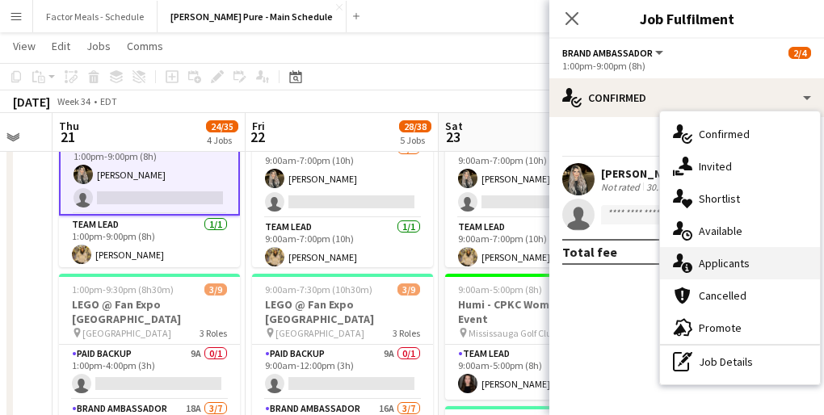
click at [720, 257] on div "single-neutral-actions-information Applicants" at bounding box center [740, 263] width 160 height 32
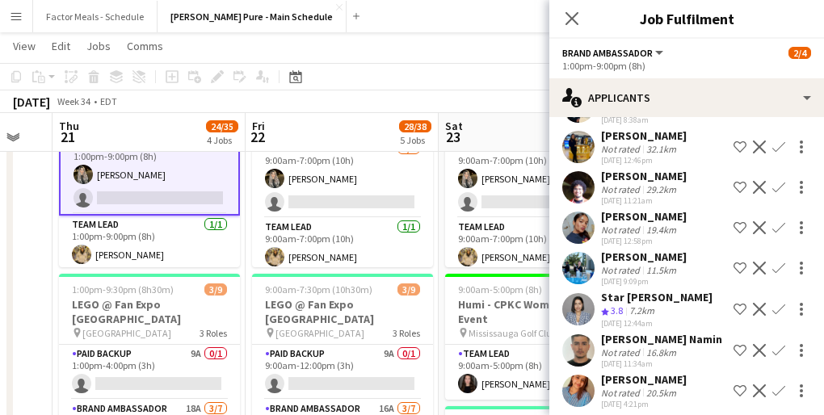
scroll to position [729, 0]
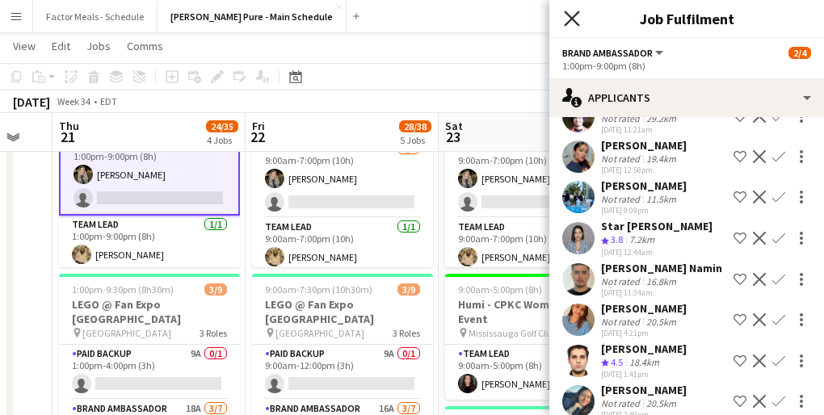
click at [566, 19] on icon "Close pop-in" at bounding box center [571, 18] width 15 height 15
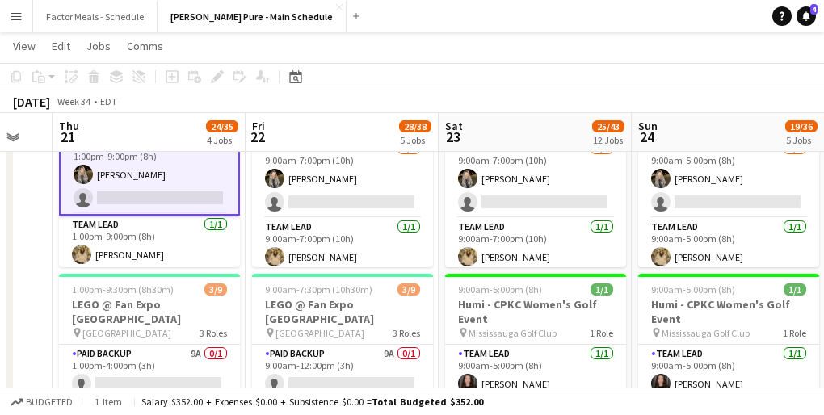
click at [408, 96] on div "[DATE] Week 34 • EDT" at bounding box center [412, 101] width 824 height 23
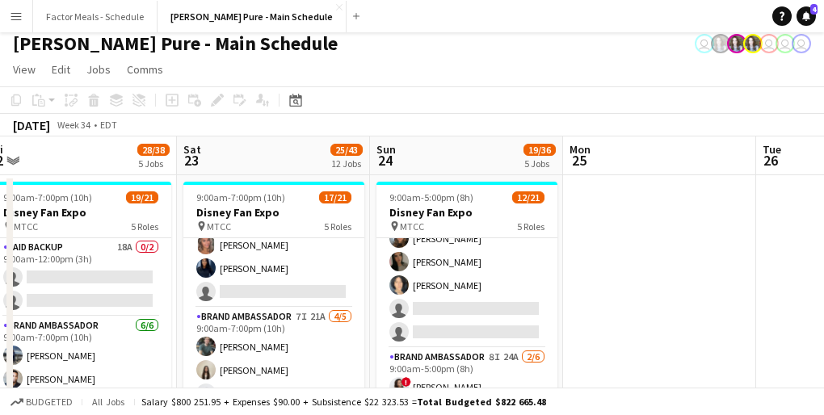
scroll to position [144, 0]
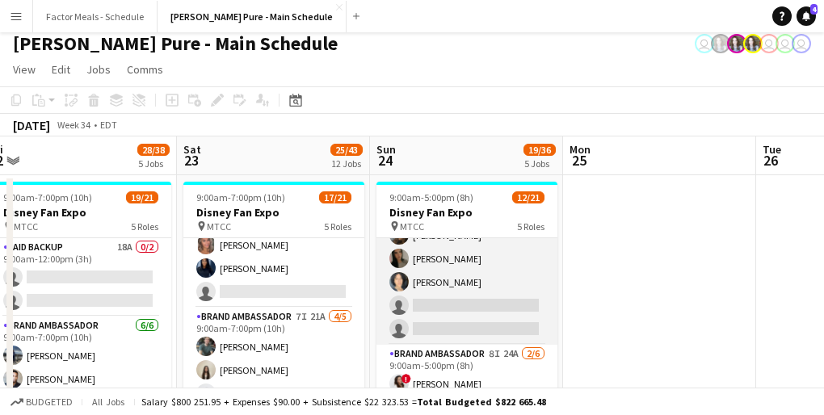
click at [456, 289] on app-card-role "Brand Ambassador 7I 20A [DATE] 9:00am-5:00pm (8h) [PERSON_NAME] [PERSON_NAME] […" at bounding box center [466, 259] width 181 height 172
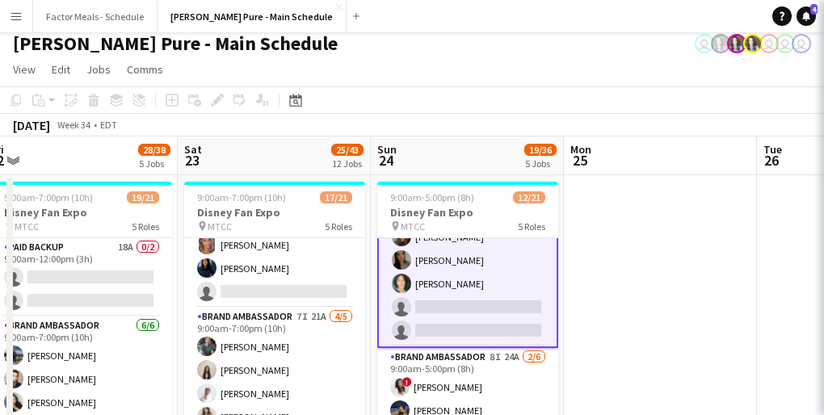
scroll to position [145, 0]
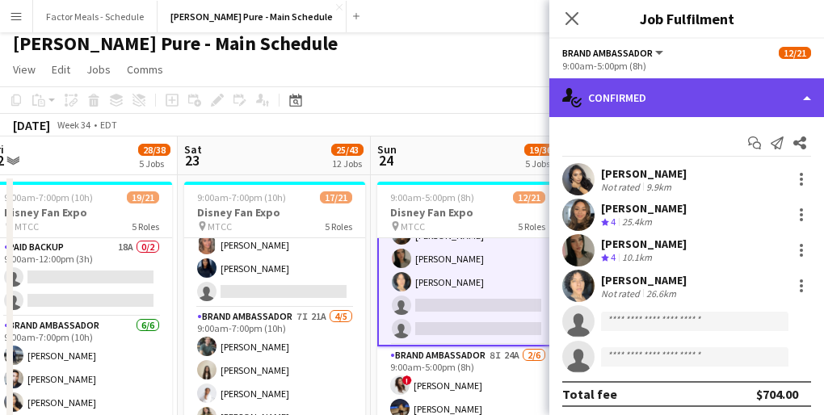
click at [667, 91] on div "single-neutral-actions-check-2 Confirmed" at bounding box center [686, 97] width 275 height 39
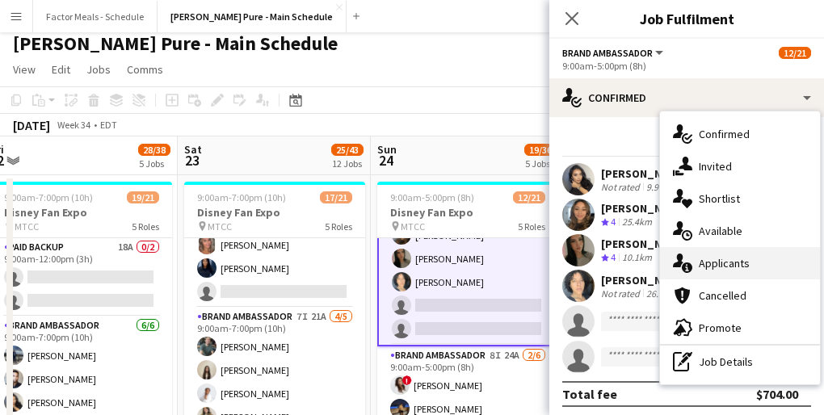
click at [747, 265] on div "single-neutral-actions-information Applicants" at bounding box center [740, 263] width 160 height 32
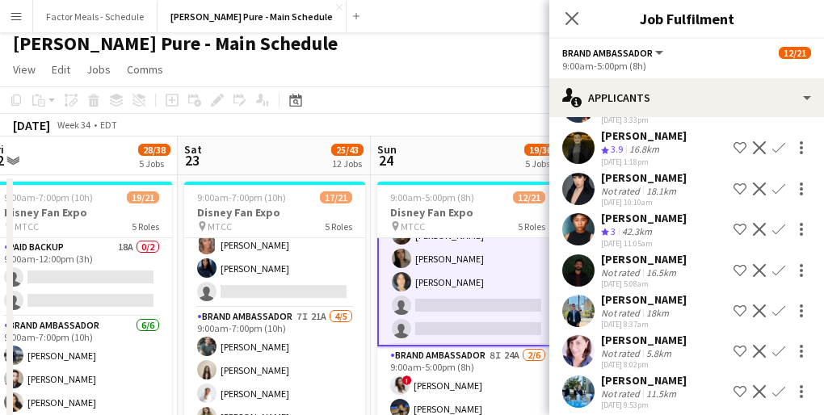
scroll to position [443, 0]
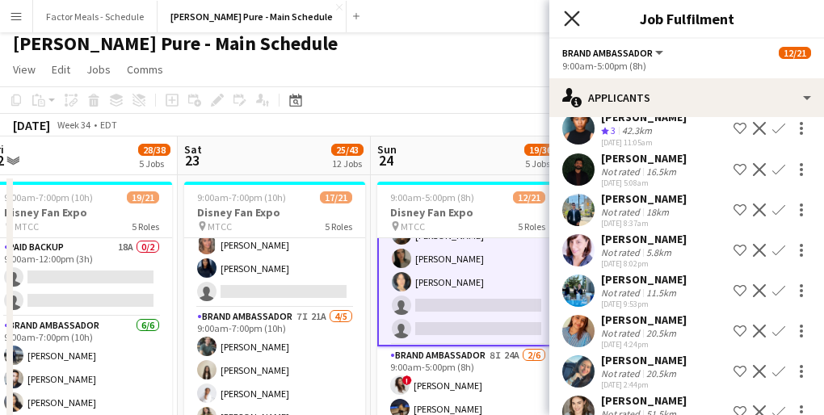
click at [571, 23] on icon "Close pop-in" at bounding box center [571, 18] width 15 height 15
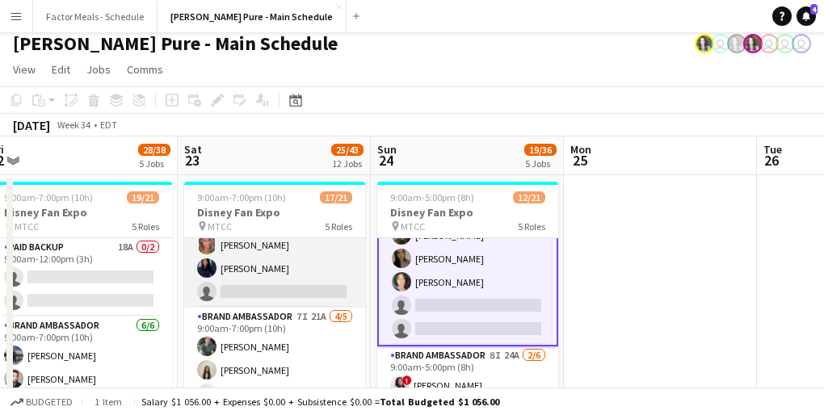
click at [267, 285] on app-card-role "Brand Ambassador 6I 24A [DATE] 9:00am-7:00pm (10h) ! [PERSON_NAME] ! [PERSON_NA…" at bounding box center [274, 222] width 181 height 172
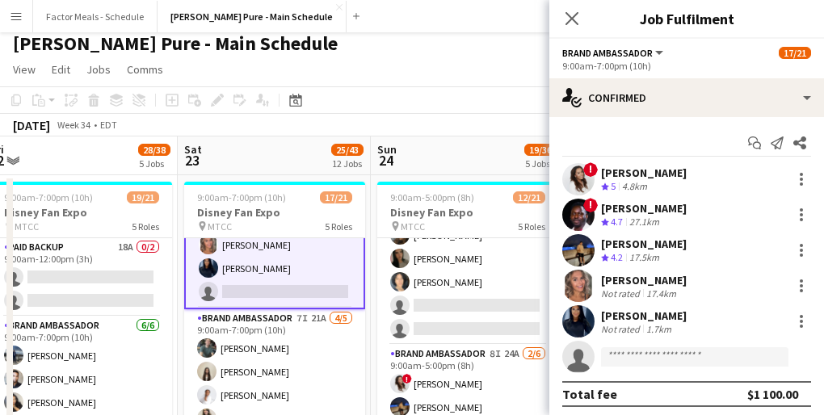
scroll to position [2, 0]
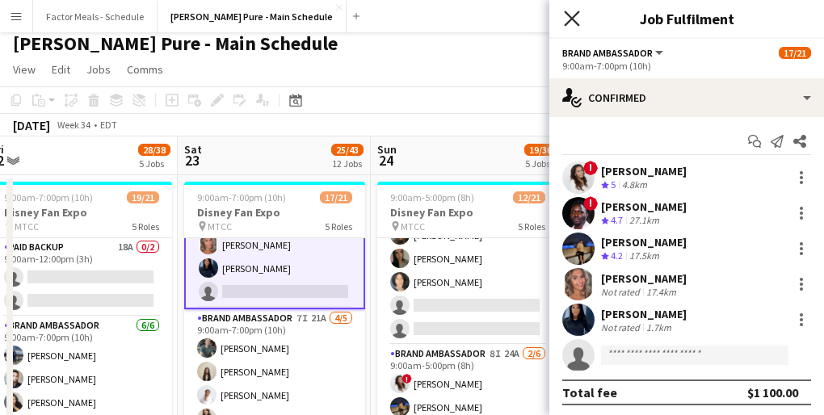
click at [571, 17] on icon at bounding box center [571, 18] width 15 height 15
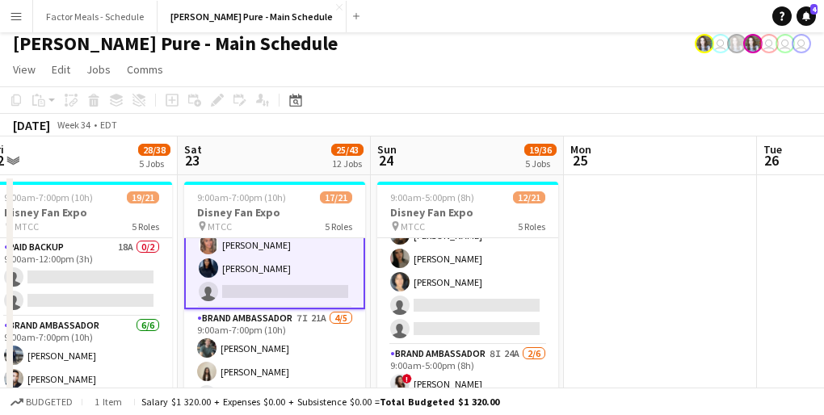
click at [417, 109] on app-toolbar "Copy Paste Paste Command V Paste with crew Command Shift V Paste linked Job [GE…" at bounding box center [412, 99] width 824 height 27
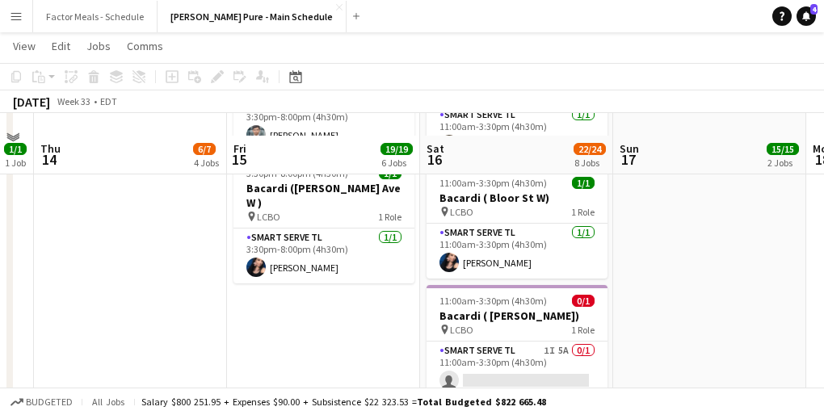
scroll to position [884, 0]
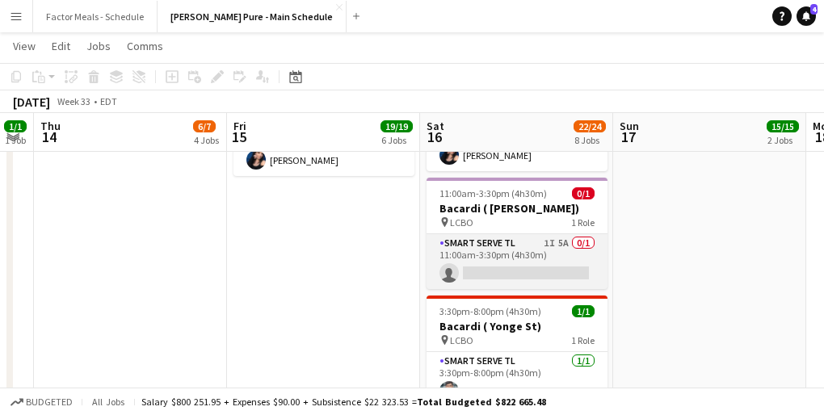
click at [494, 235] on app-card-role "Smart Serve TL 1I 5A 0/1 11:00am-3:30pm (4h30m) single-neutral-actions" at bounding box center [517, 261] width 181 height 55
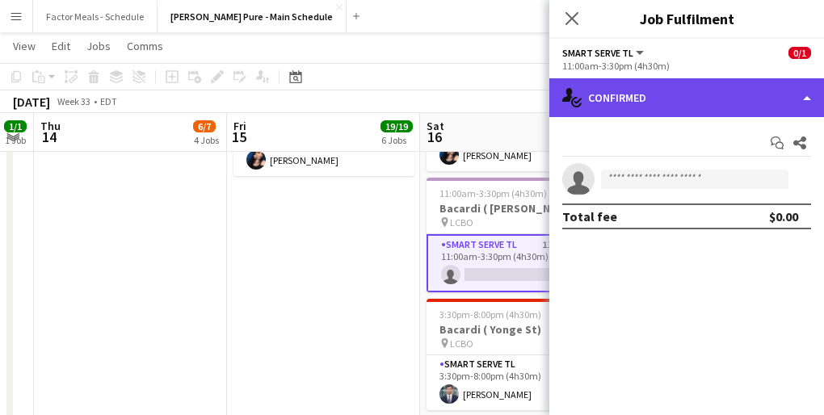
click at [623, 96] on div "single-neutral-actions-check-2 Confirmed" at bounding box center [686, 97] width 275 height 39
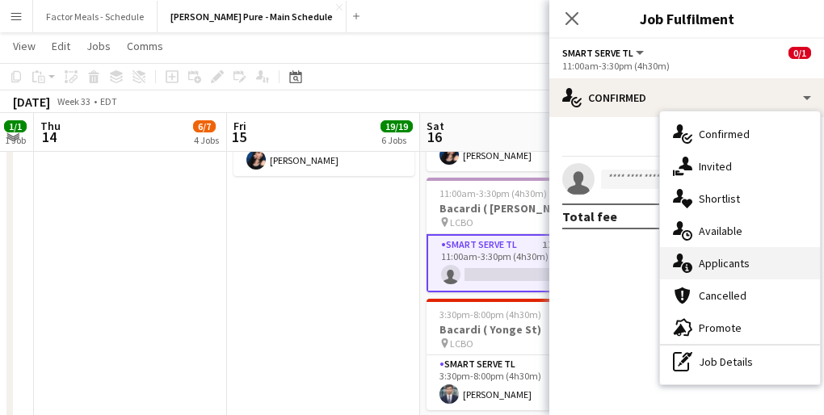
click at [717, 265] on div "single-neutral-actions-information Applicants" at bounding box center [740, 263] width 160 height 32
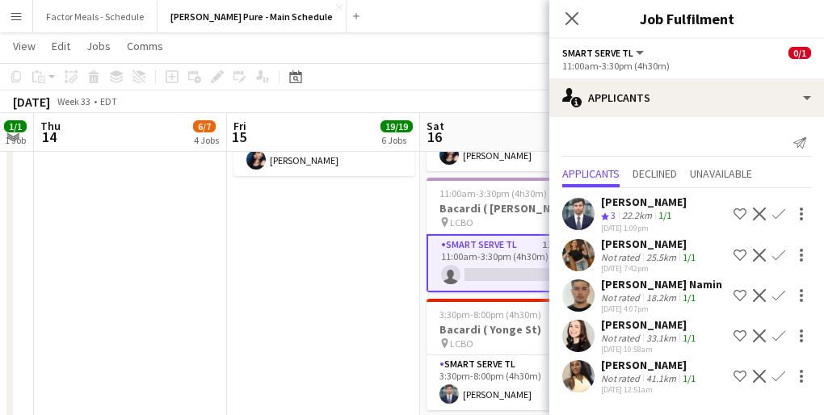
scroll to position [10, 0]
click at [576, 12] on icon "Close pop-in" at bounding box center [571, 18] width 15 height 15
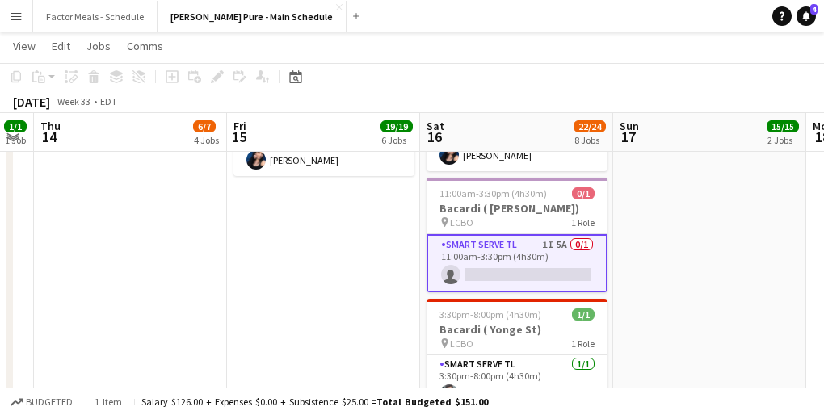
click at [389, 296] on app-date-cell "8:30am-8:30pm (12h) 14/14 LEGO X She Built That @ CNE pin CNE 3 Roles Paid Back…" at bounding box center [323, 283] width 193 height 1973
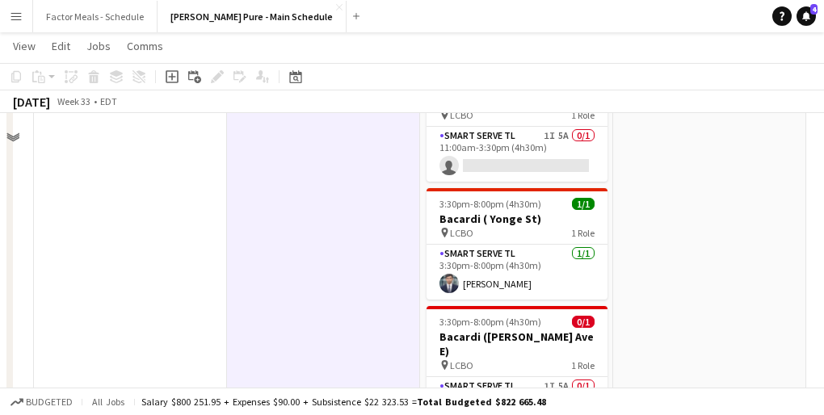
scroll to position [1119, 0]
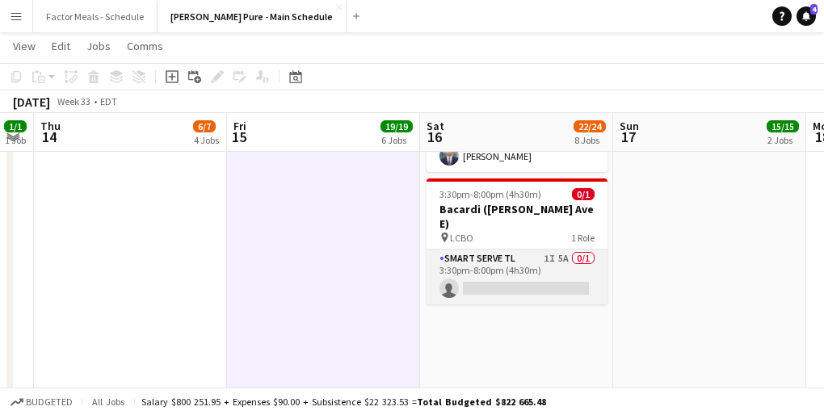
click at [485, 250] on app-card-role "Smart Serve TL 1I 5A 0/1 3:30pm-8:00pm (4h30m) single-neutral-actions" at bounding box center [517, 277] width 181 height 55
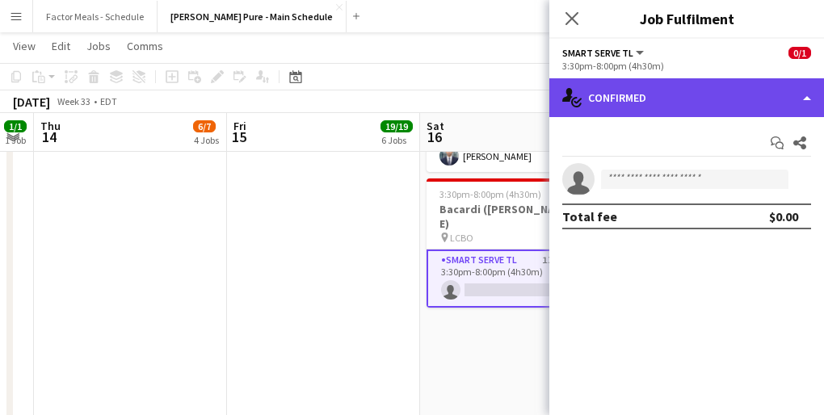
click at [693, 95] on div "single-neutral-actions-check-2 Confirmed" at bounding box center [686, 97] width 275 height 39
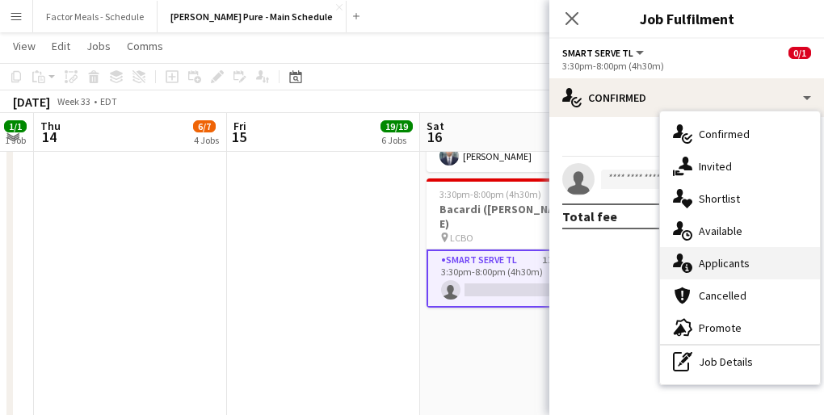
click at [704, 264] on div "single-neutral-actions-information Applicants" at bounding box center [740, 263] width 160 height 32
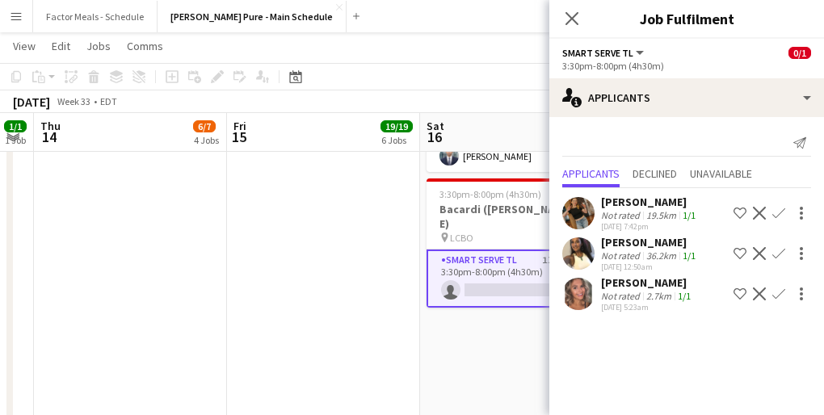
click at [519, 350] on app-date-cell "9:30am-7:30pm (10h) 4/4 Bubly x Kings Plate Woodbine [GEOGRAPHIC_DATA] pin Wood…" at bounding box center [516, 48] width 193 height 1973
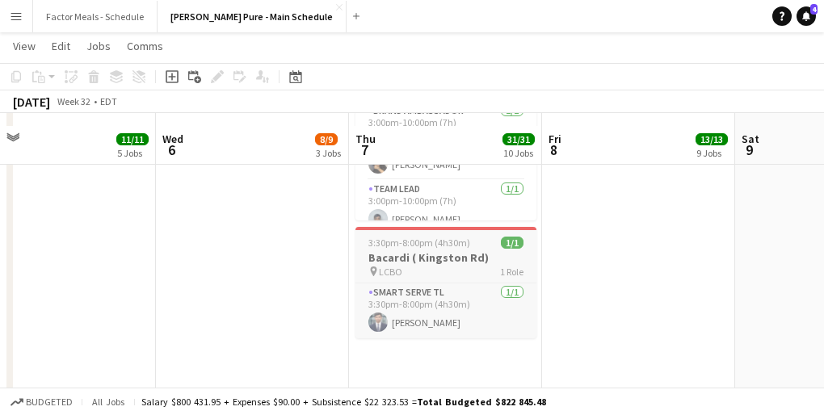
scroll to position [1706, 0]
